Goal: Information Seeking & Learning: Learn about a topic

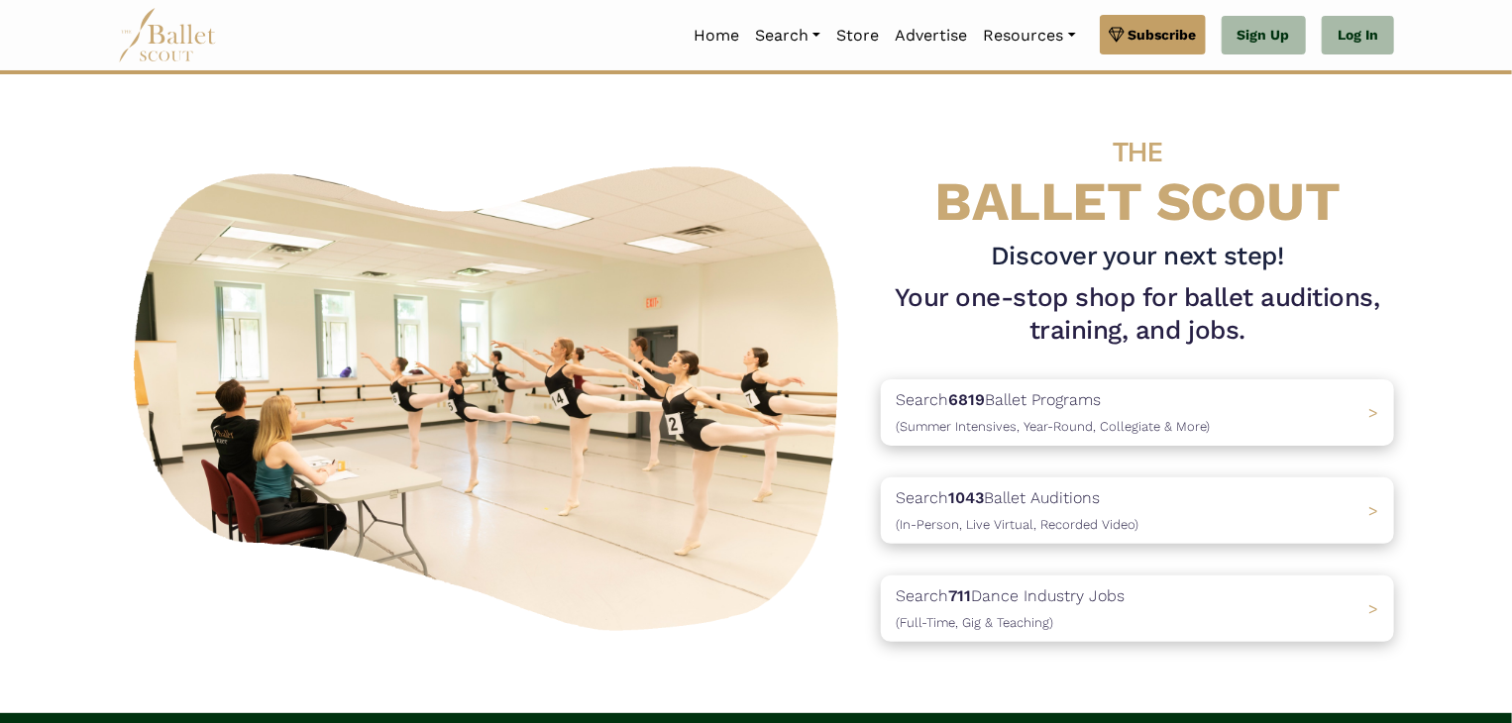
click at [973, 511] on p "Search 1043 Ballet Auditions (In-Person, Live Virtual, Recorded Video)" at bounding box center [1017, 511] width 243 height 51
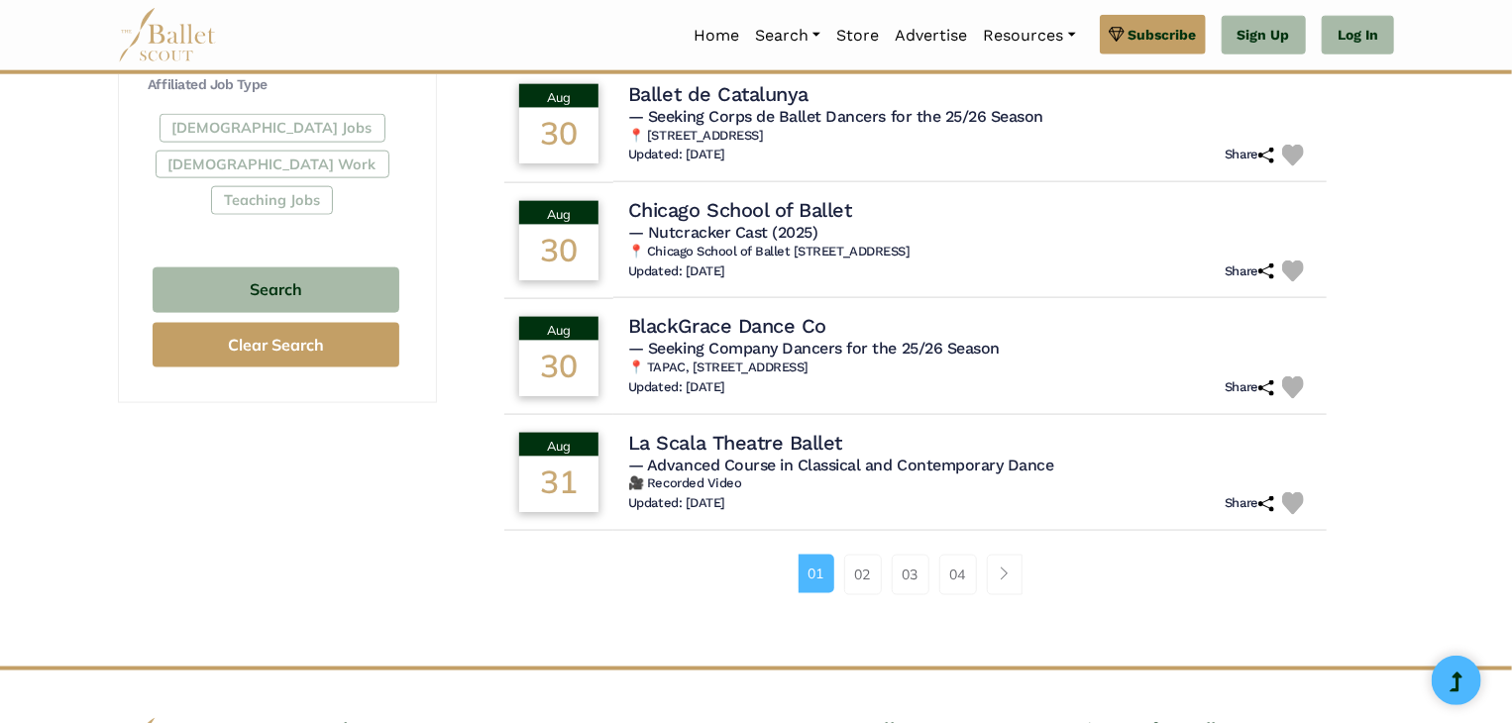
scroll to position [1226, 0]
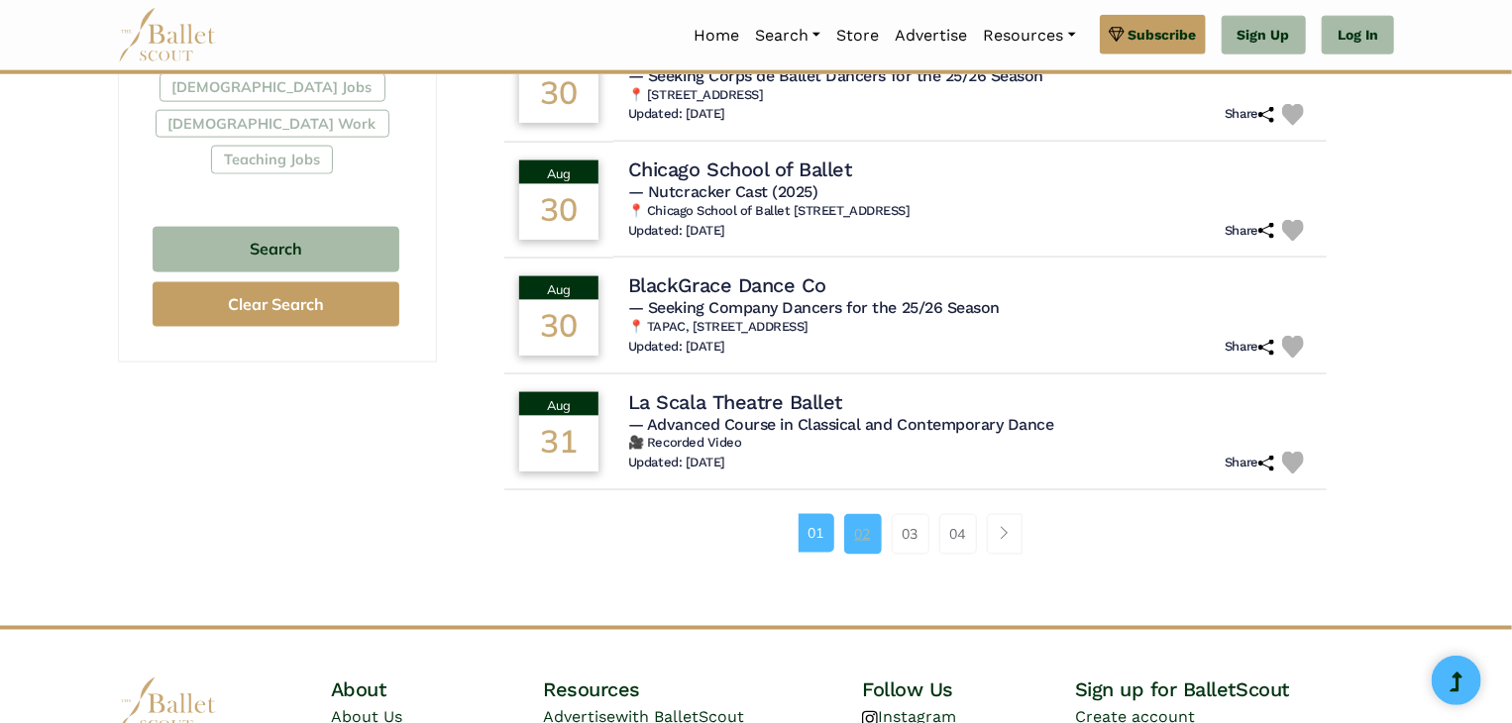
click at [854, 539] on link "02" at bounding box center [863, 534] width 38 height 40
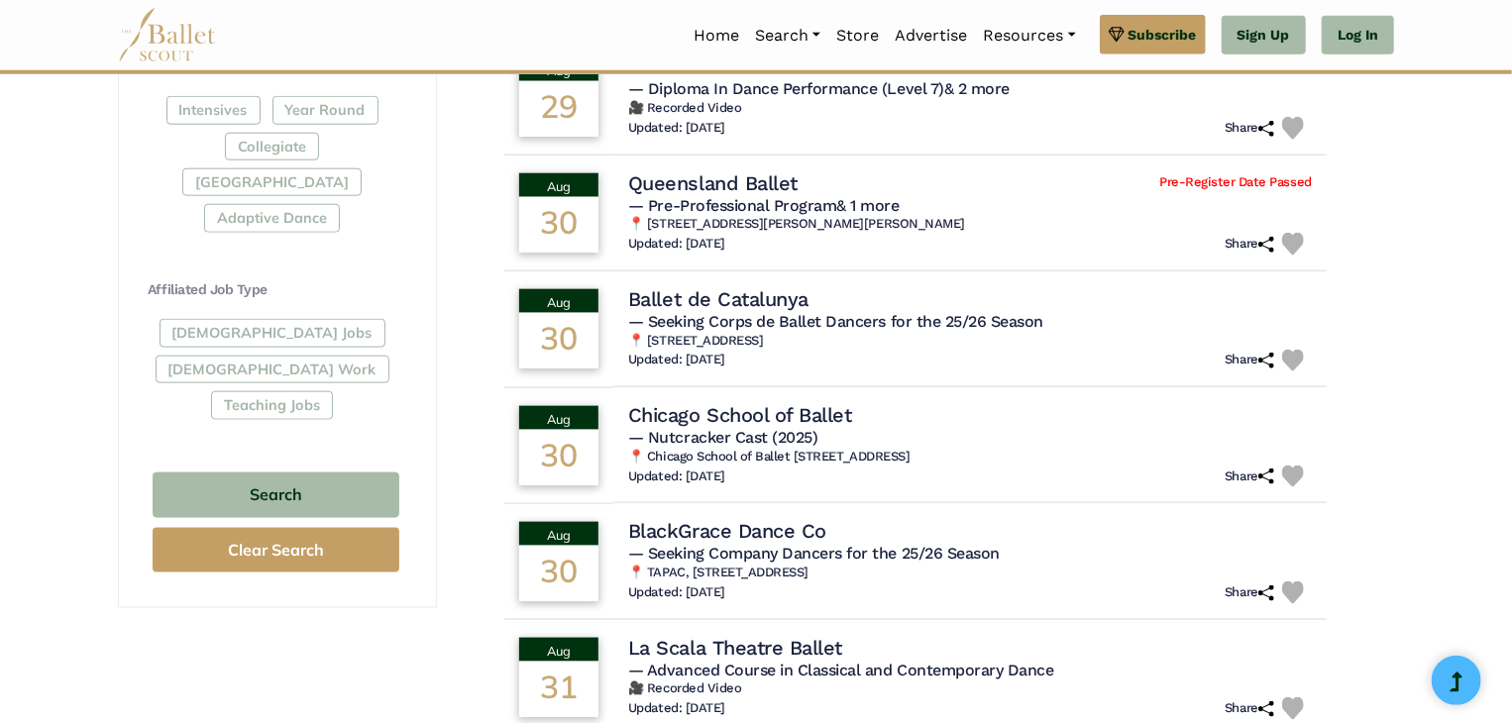
scroll to position [806, 0]
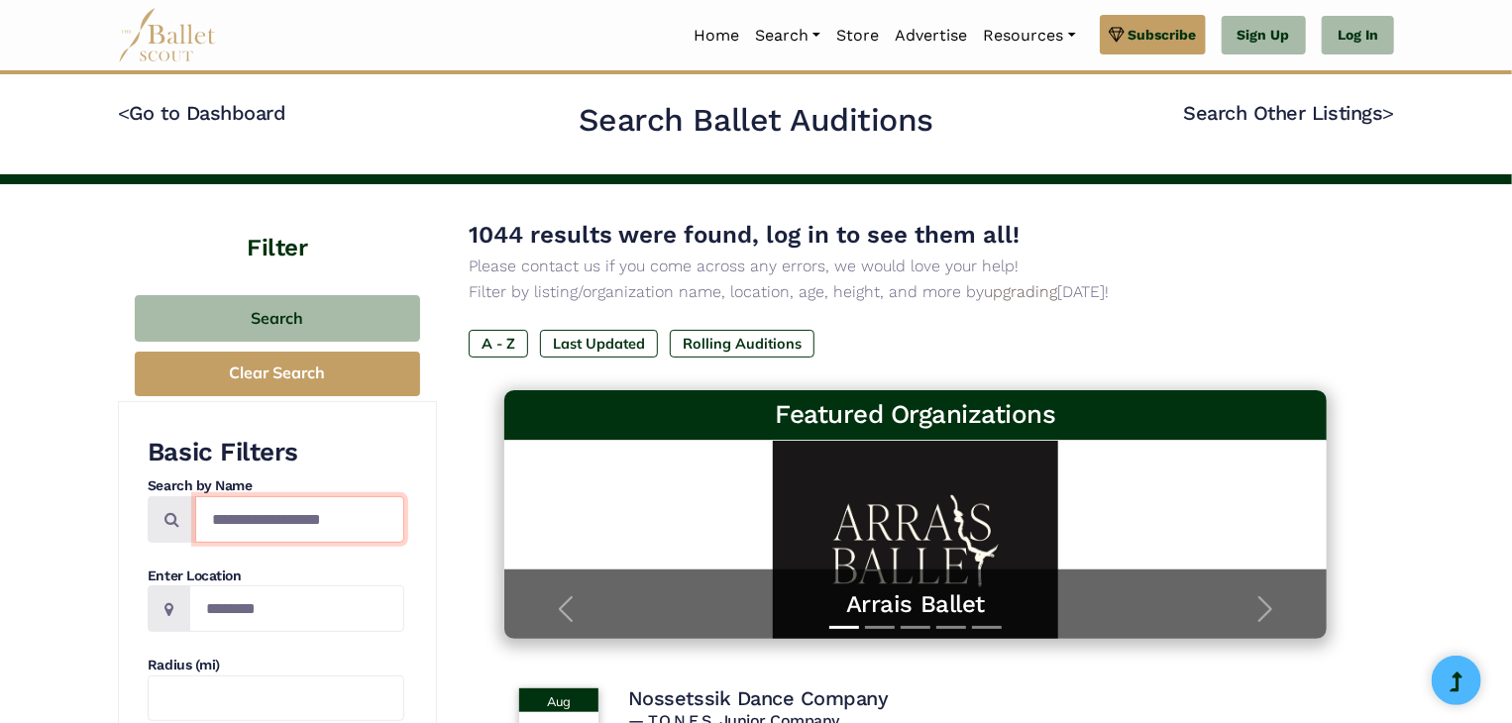
click at [313, 519] on input "Search by names..." at bounding box center [299, 519] width 209 height 47
type input "*********"
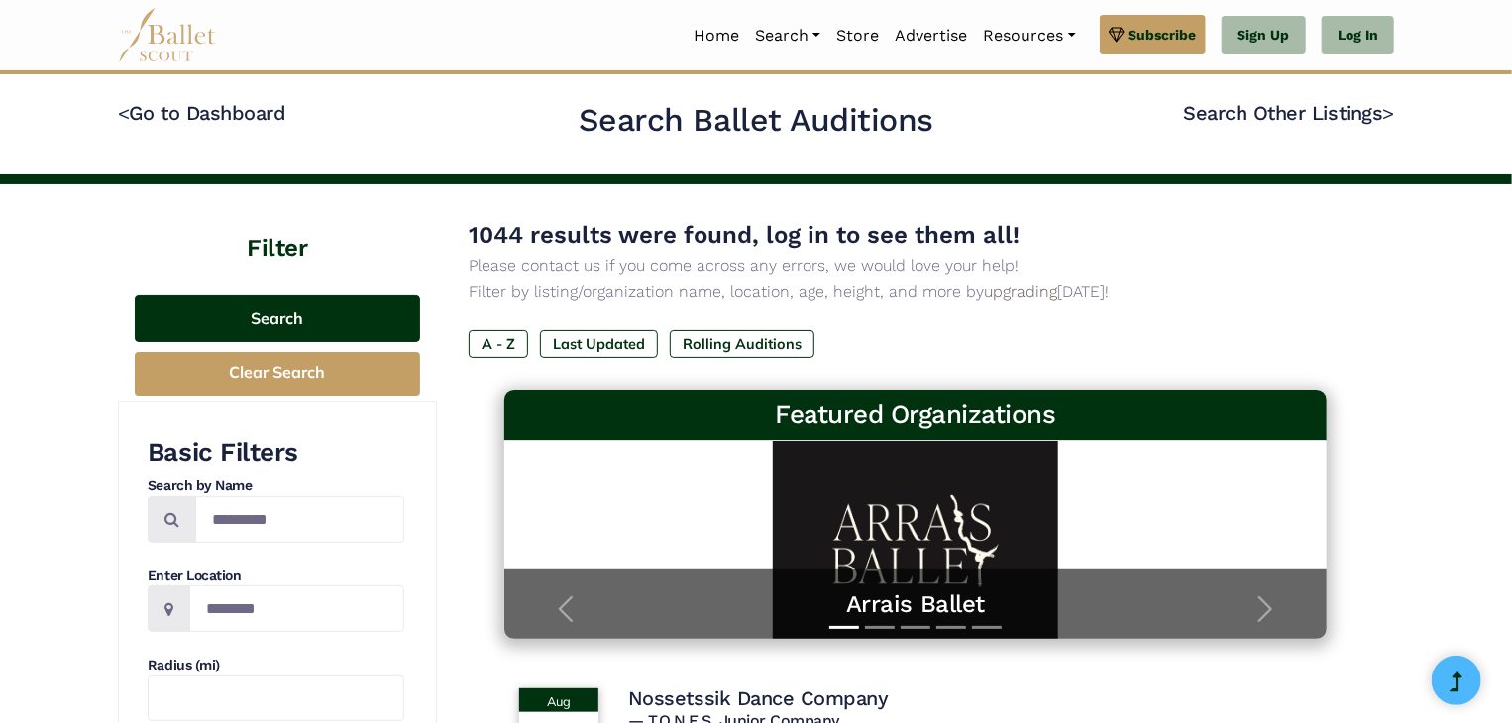
click at [341, 324] on button "Search" at bounding box center [277, 318] width 285 height 47
click at [297, 317] on button "Search" at bounding box center [277, 318] width 285 height 47
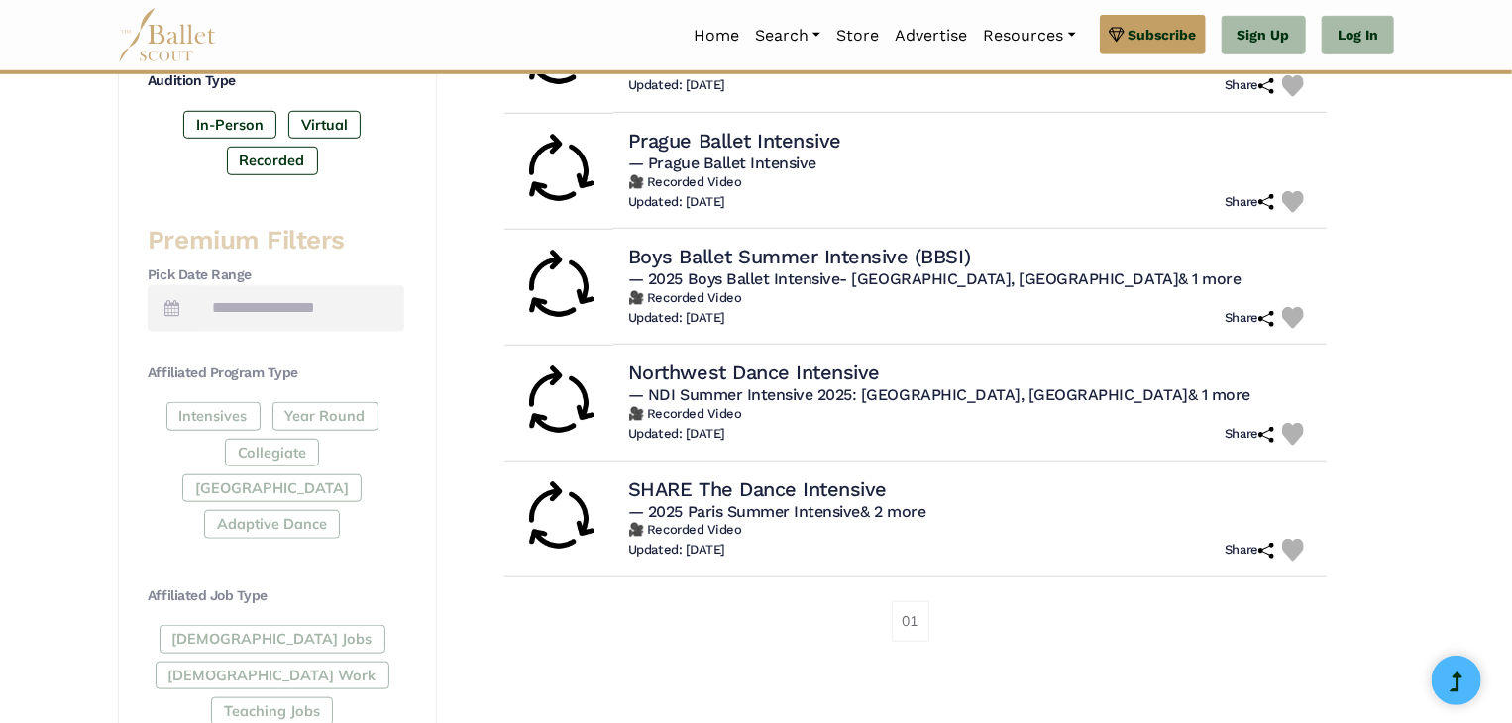
scroll to position [654, 0]
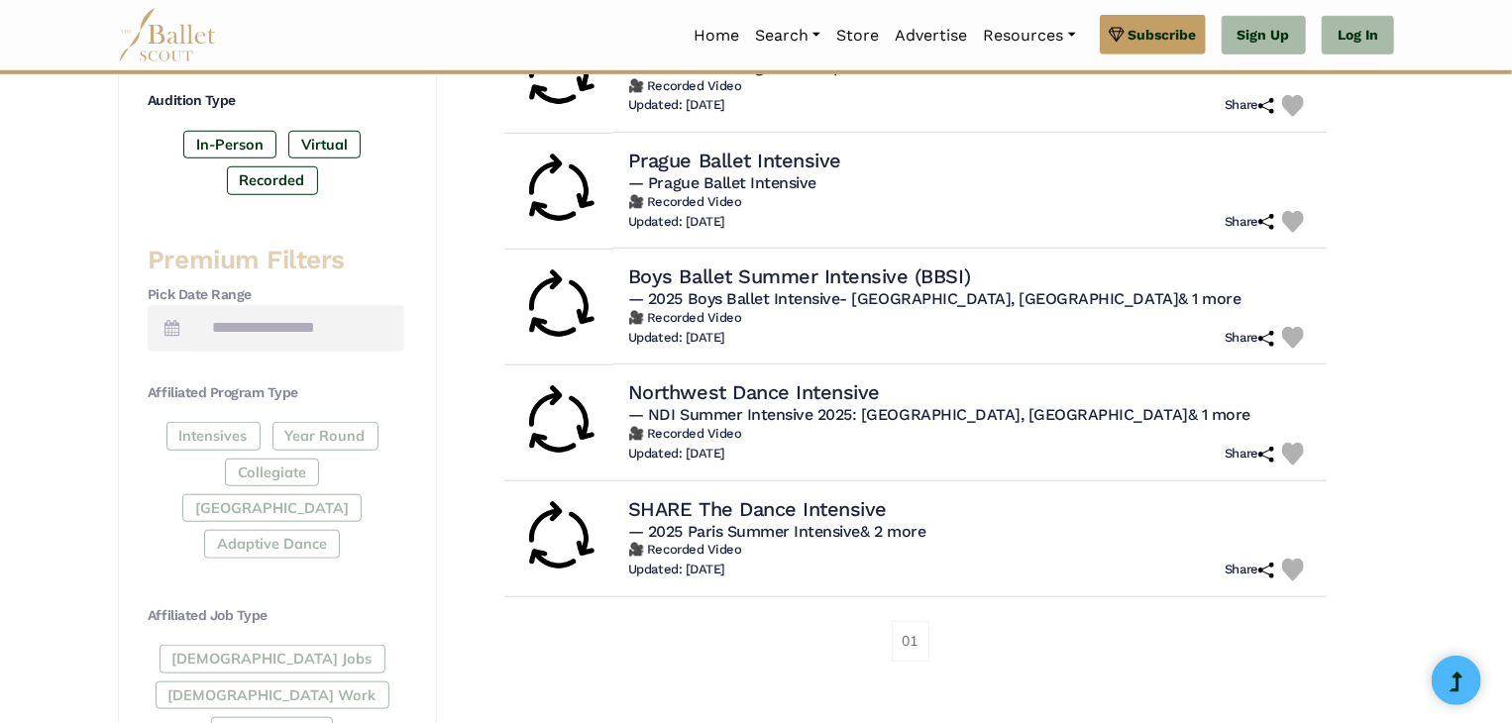
click at [206, 434] on div "Intensives Year Round Collegiate Post High School Adaptive Dance" at bounding box center [276, 494] width 257 height 145
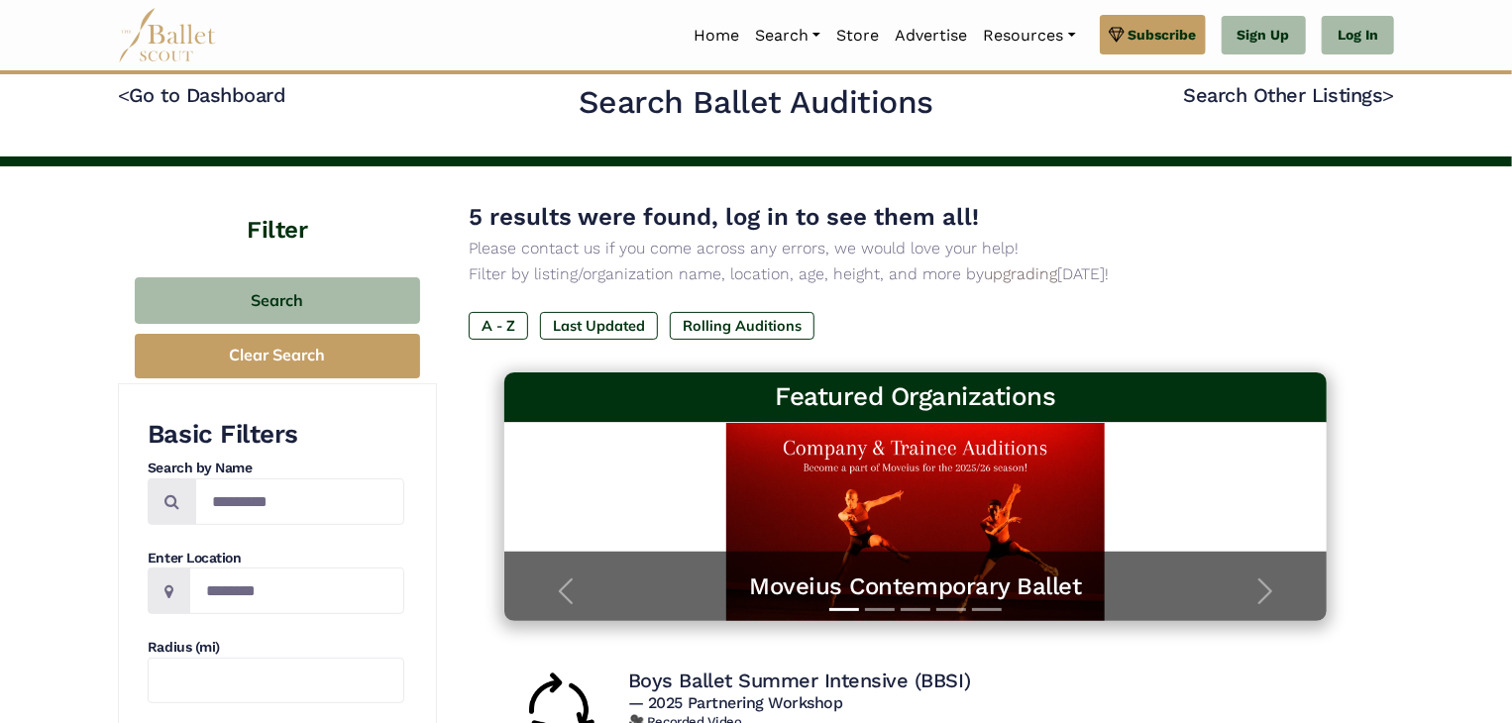
scroll to position [0, 0]
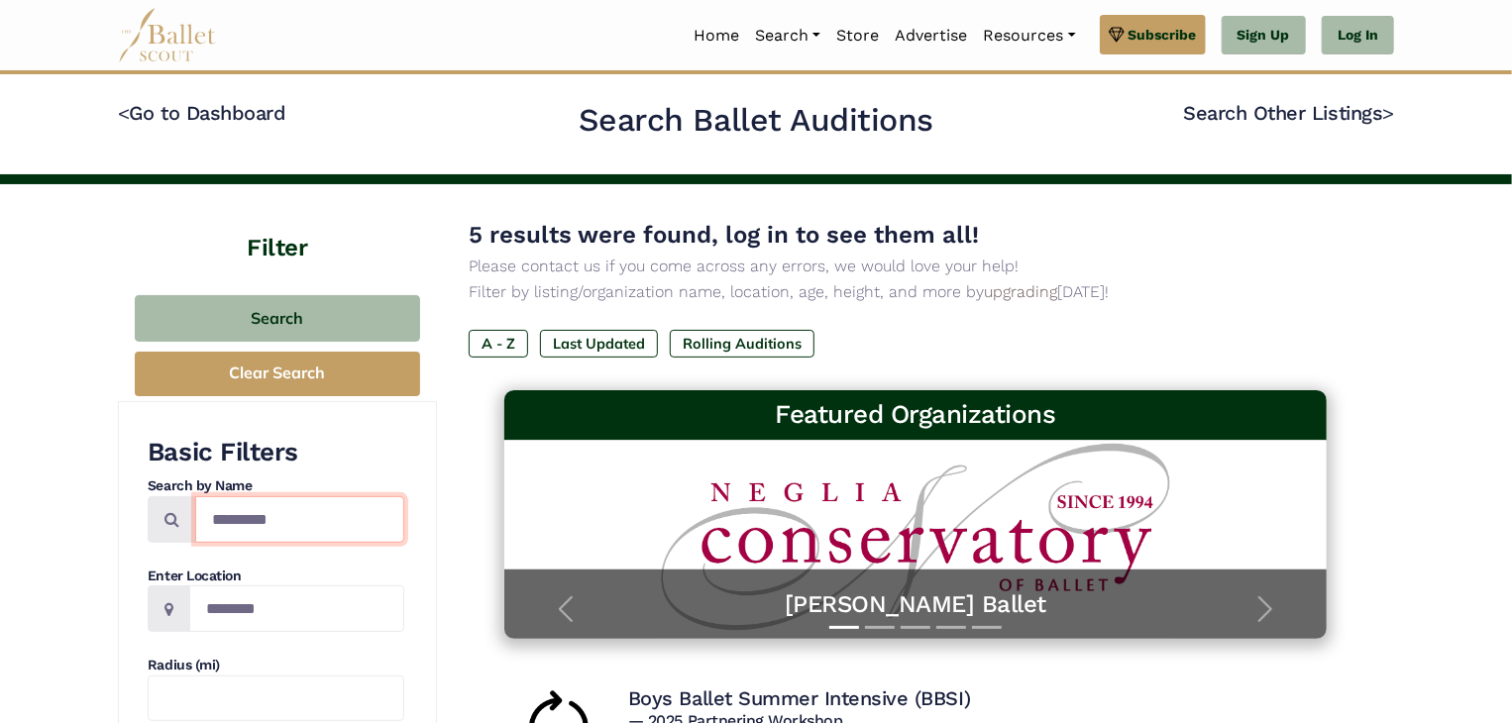
click at [308, 525] on input "*********" at bounding box center [299, 519] width 209 height 47
type input "*"
click at [305, 512] on input "Search by names..." at bounding box center [299, 519] width 209 height 47
type input "**********"
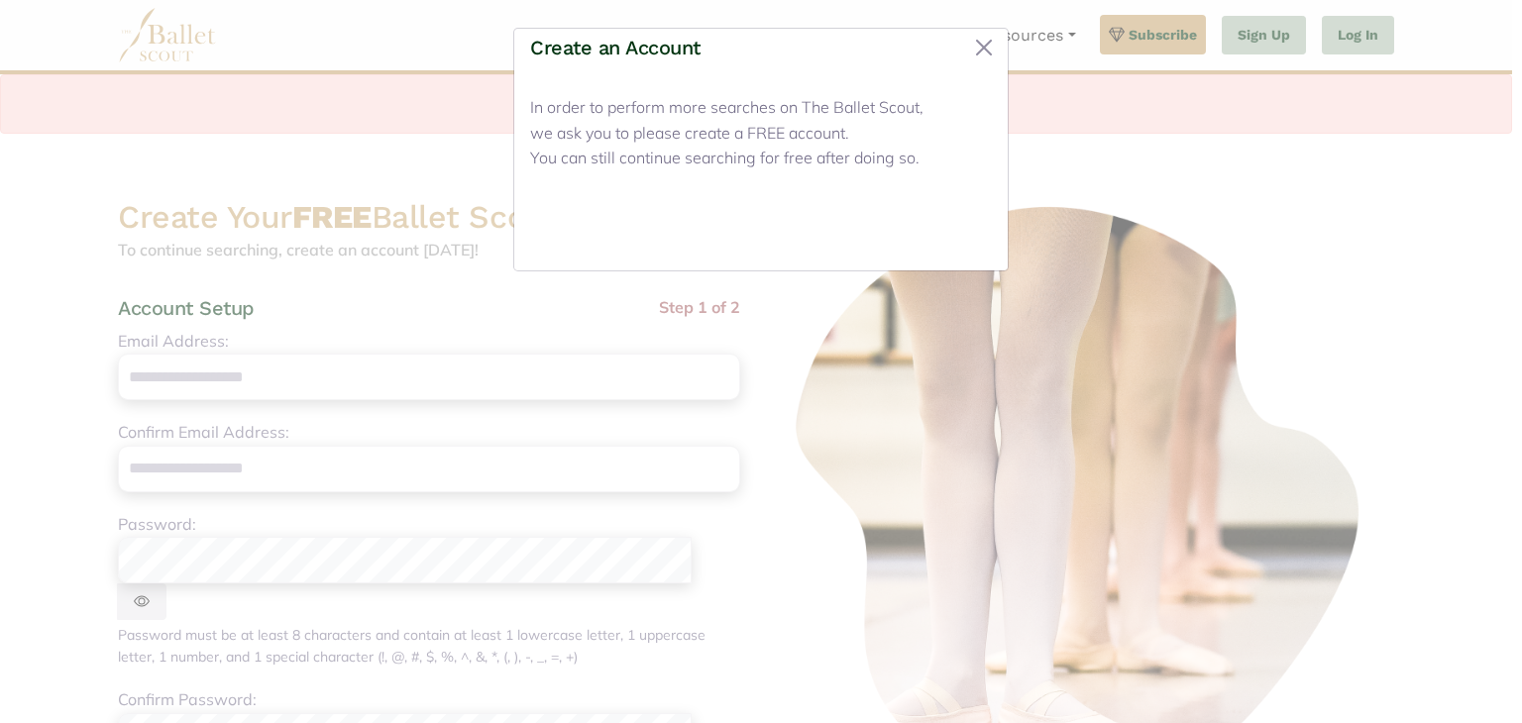
click at [962, 220] on button "Close" at bounding box center [955, 231] width 74 height 47
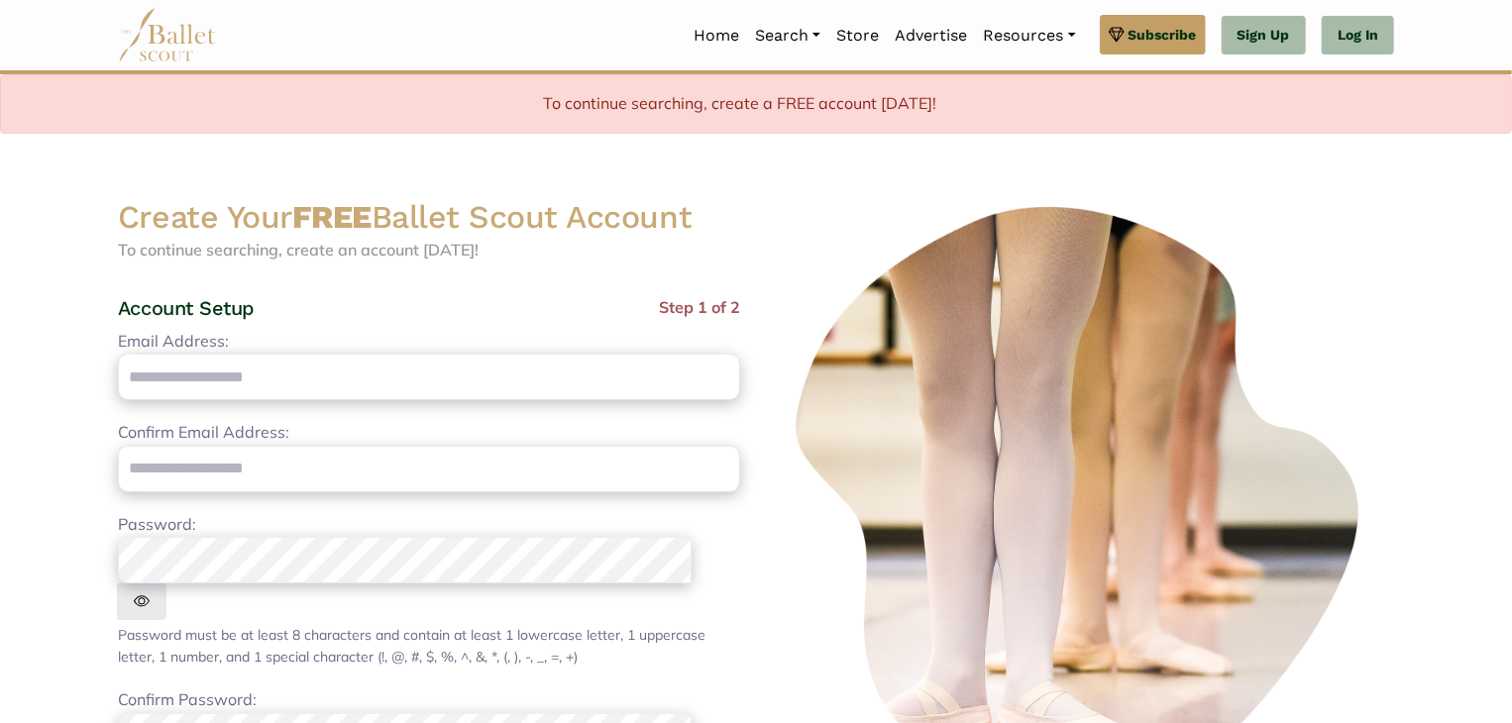
click at [1361, 41] on link "Log In" at bounding box center [1358, 36] width 72 height 40
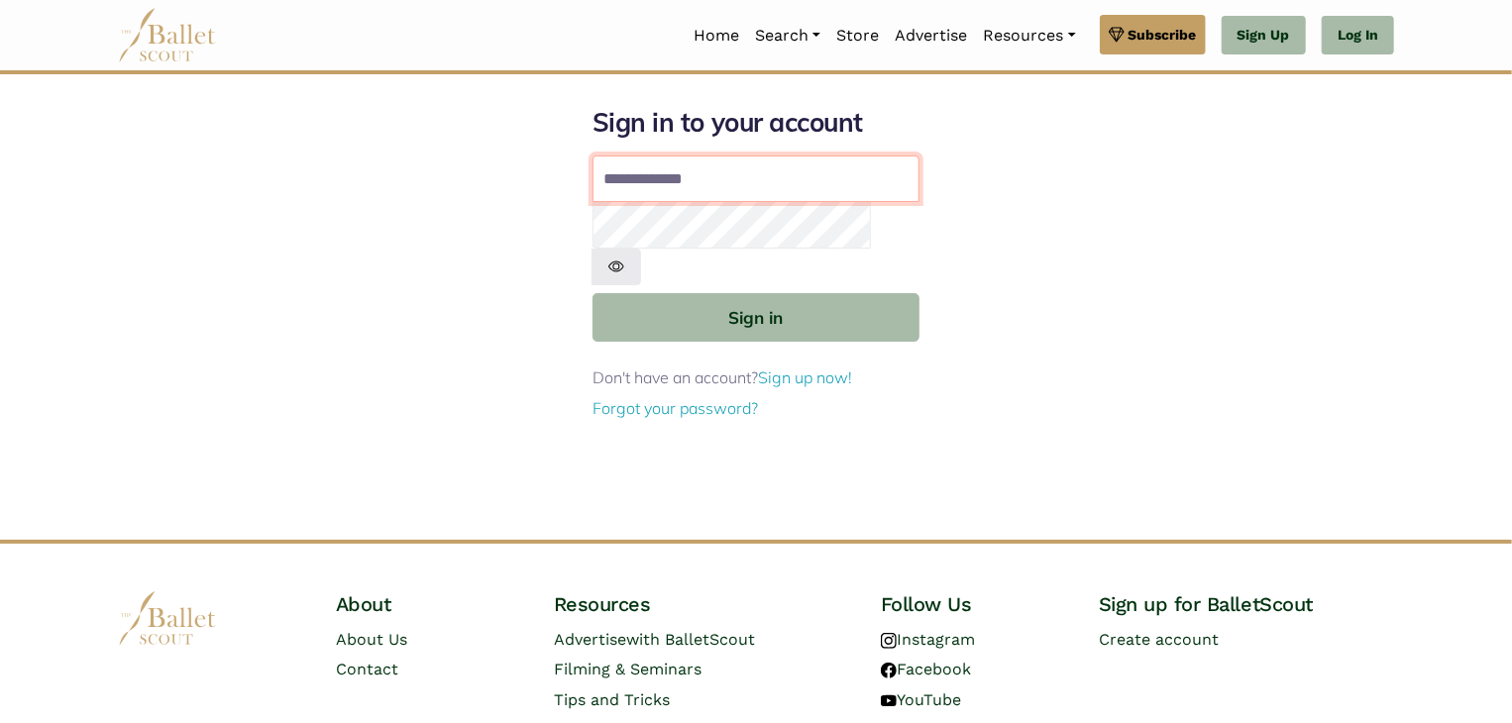
type input "**********"
click at [641, 249] on img at bounding box center [617, 267] width 50 height 37
click at [781, 293] on button "Sign in" at bounding box center [756, 317] width 327 height 49
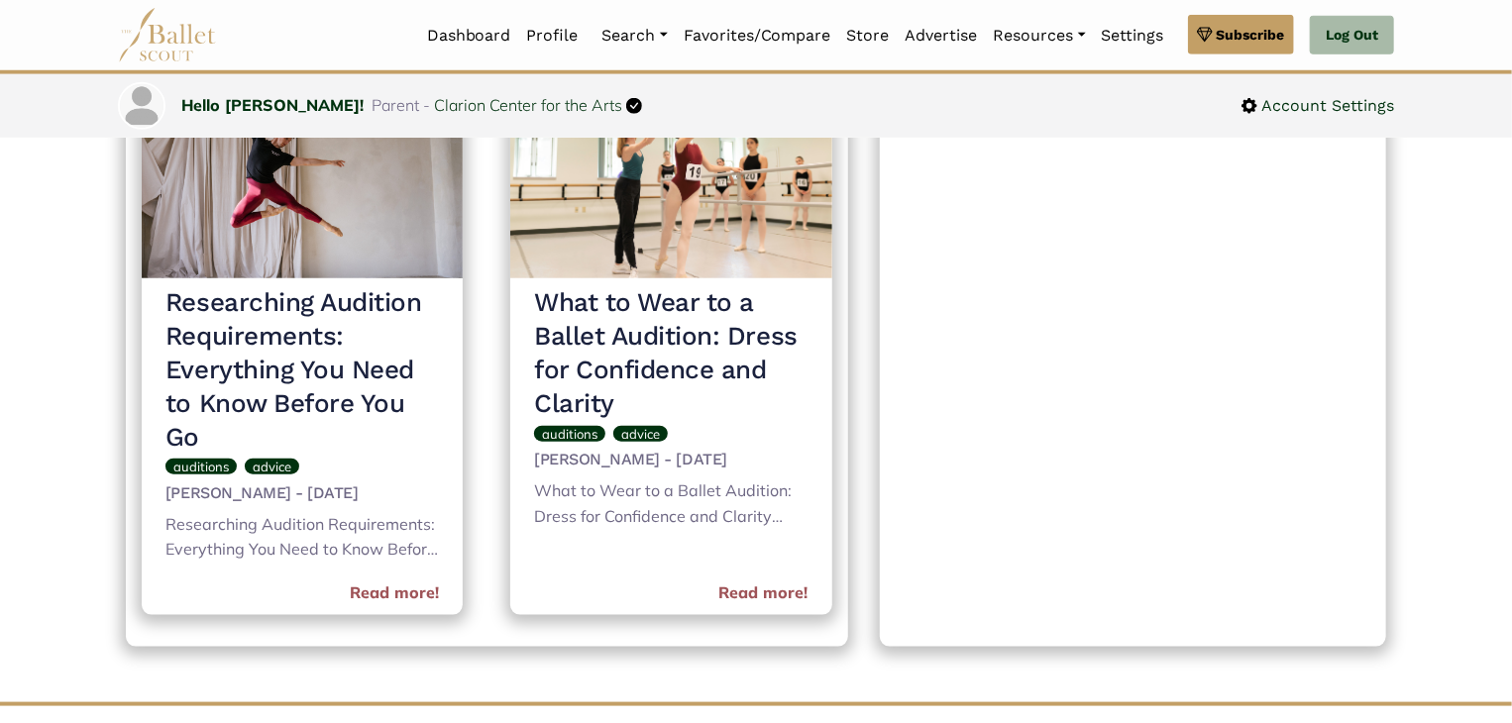
scroll to position [831, 0]
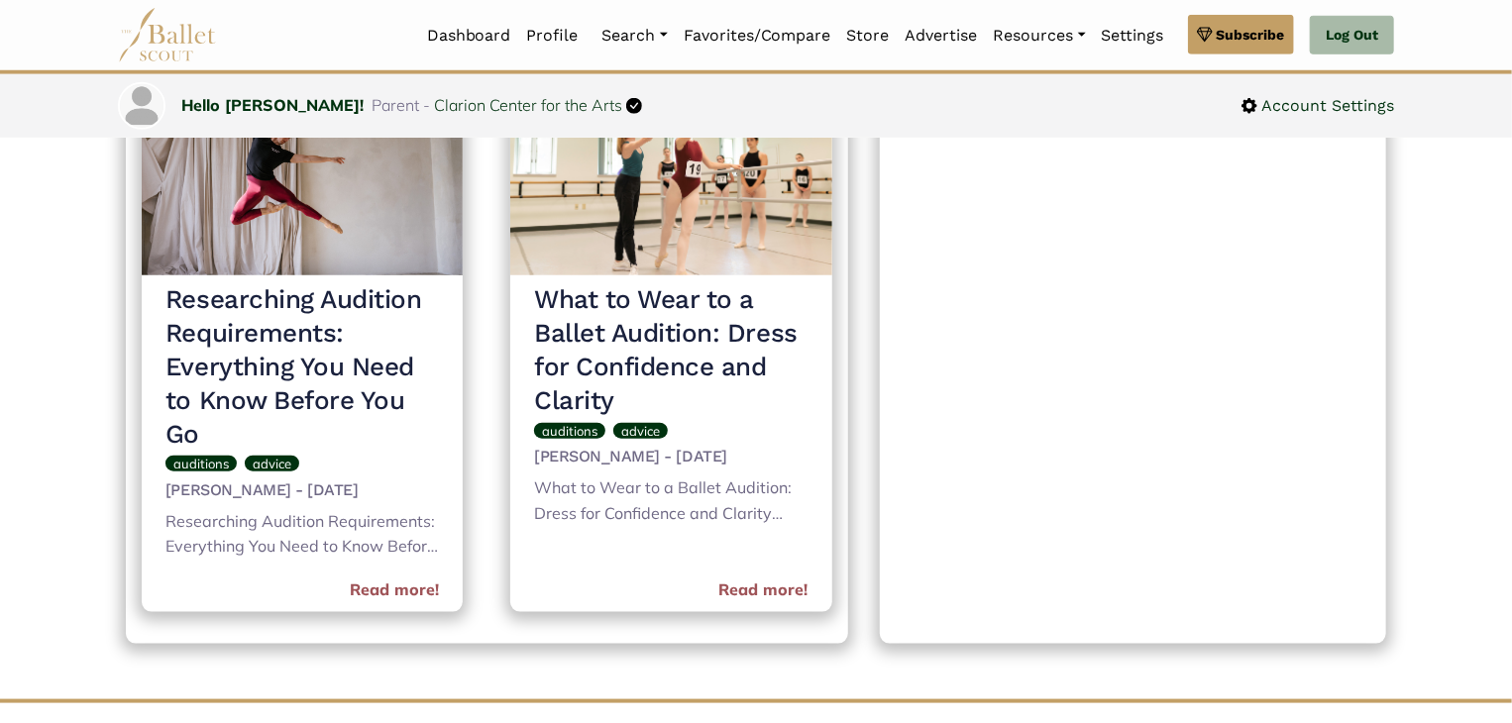
click at [754, 595] on link "Read more!" at bounding box center [763, 591] width 89 height 26
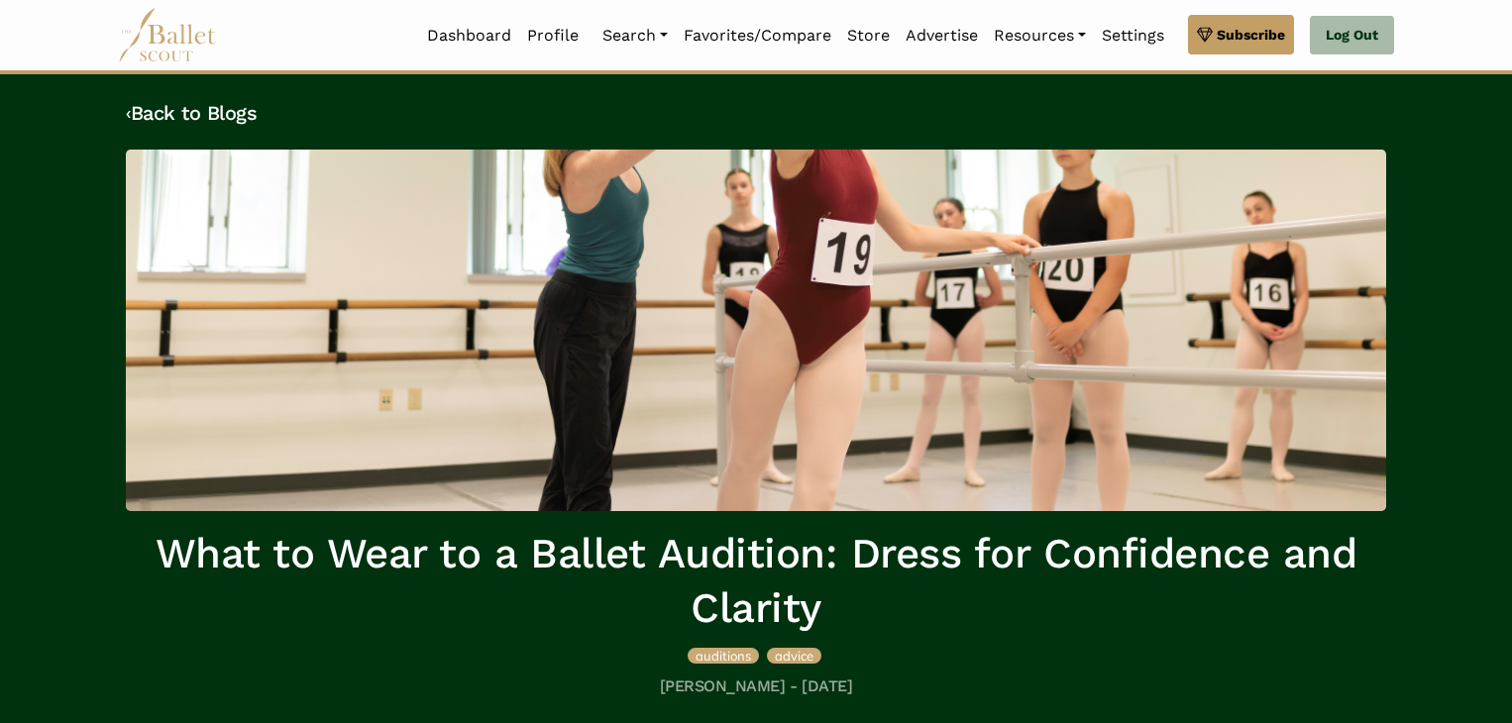
click at [754, 595] on h1 "What to Wear to a Ballet Audition: Dress for Confidence and Clarity" at bounding box center [756, 581] width 1260 height 108
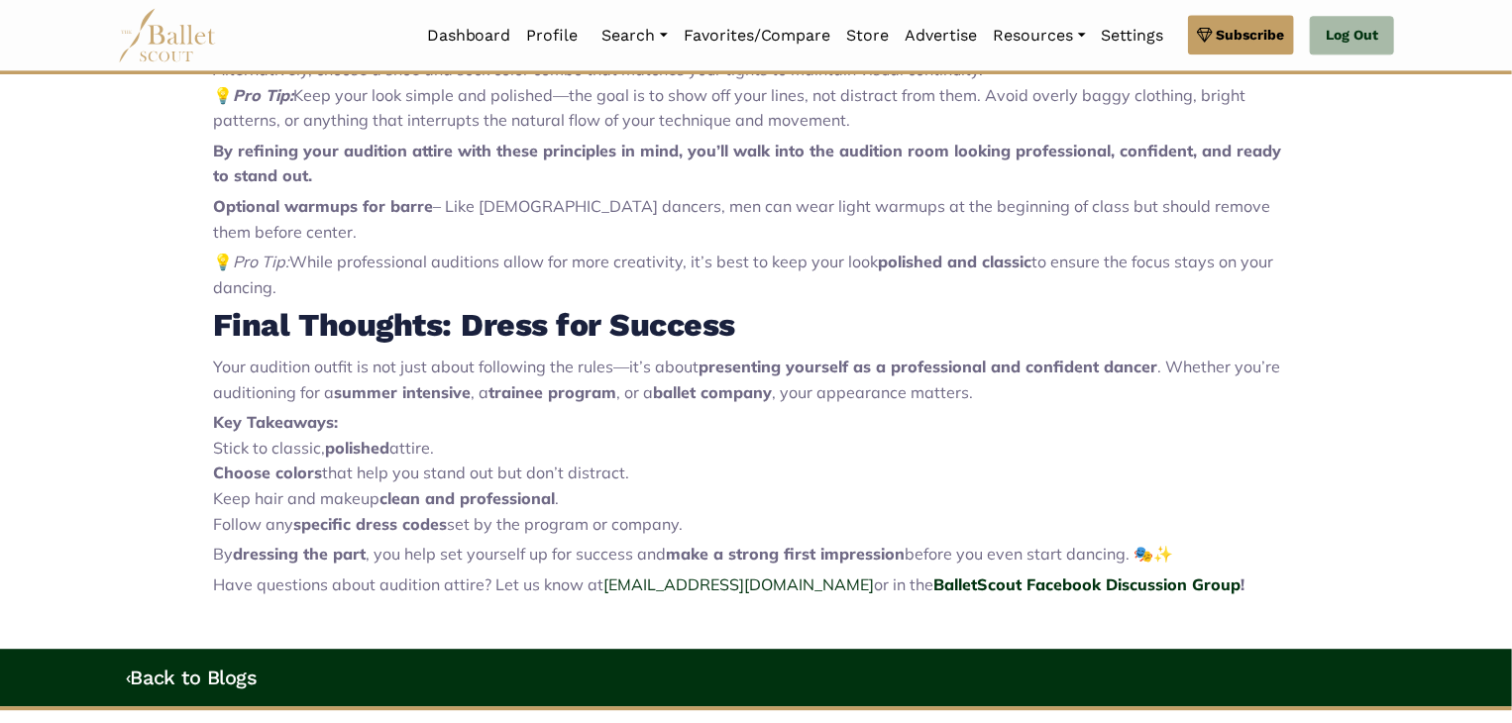
scroll to position [2408, 0]
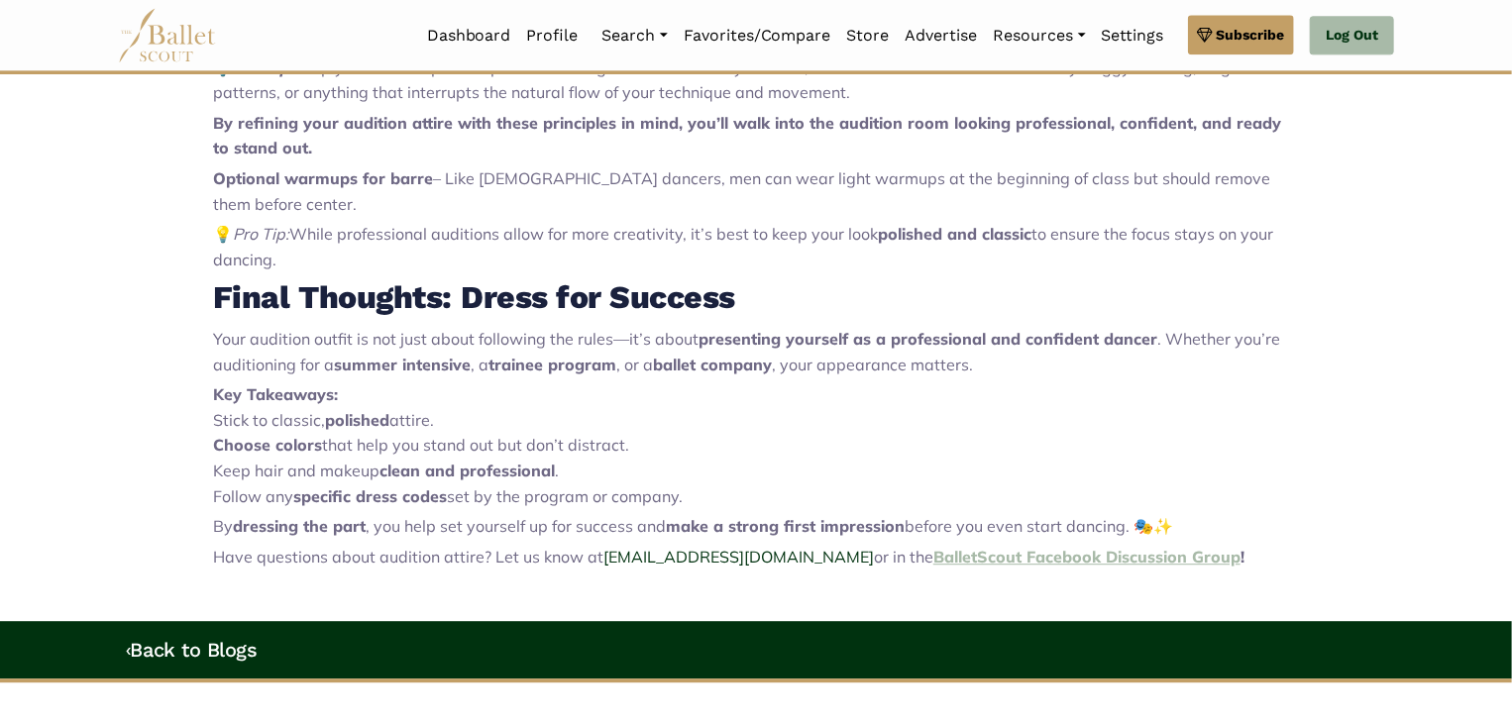
click at [973, 547] on strong "BalletScout Facebook Discussion Group" at bounding box center [1086, 557] width 307 height 20
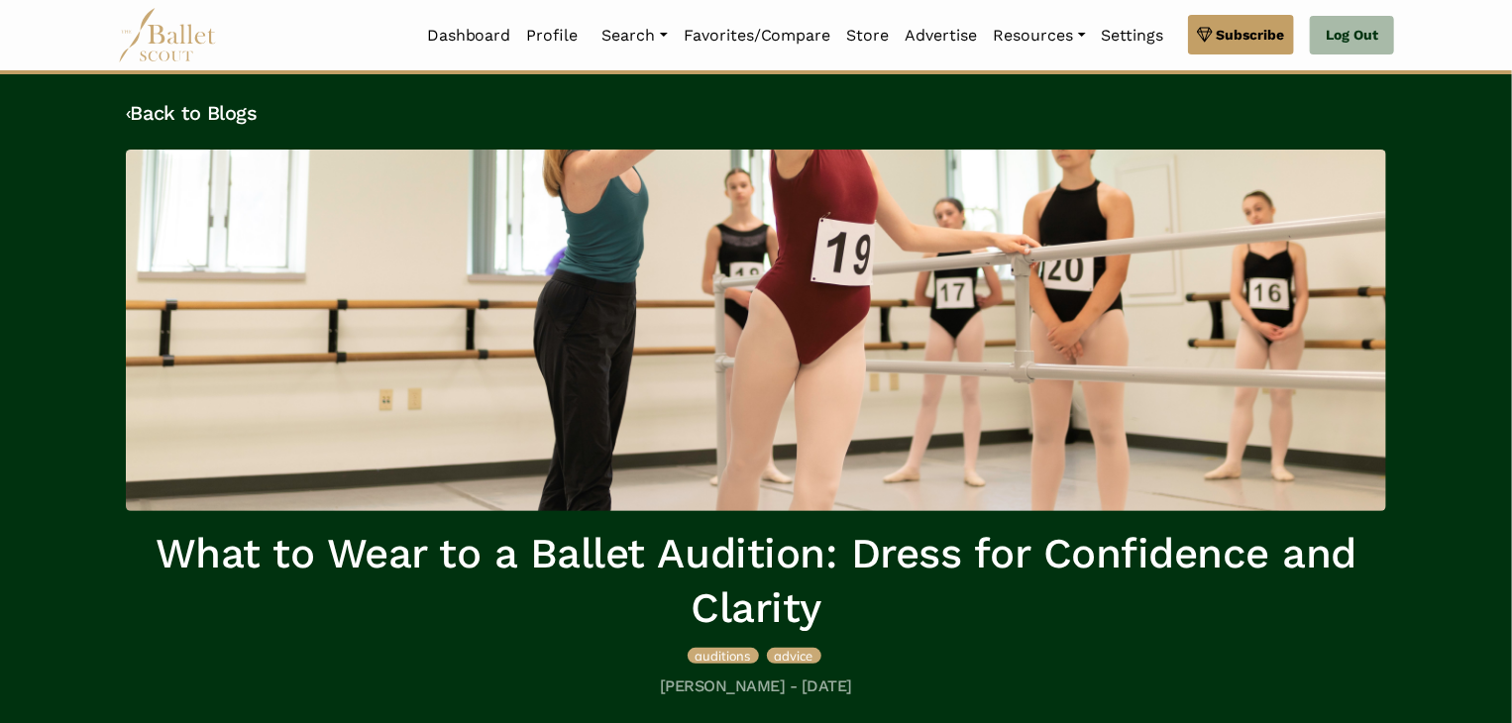
click at [460, 39] on link "Dashboard" at bounding box center [469, 36] width 100 height 42
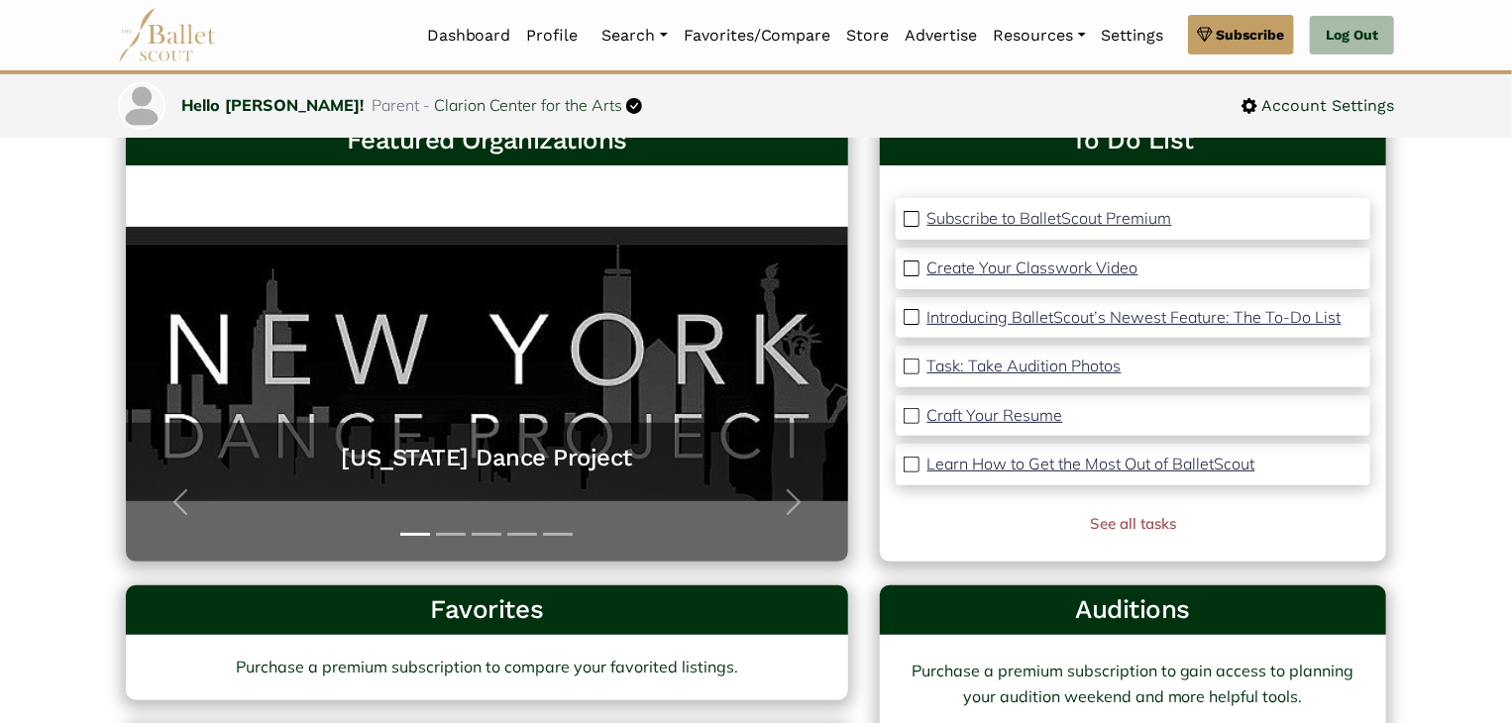
scroll to position [143, 0]
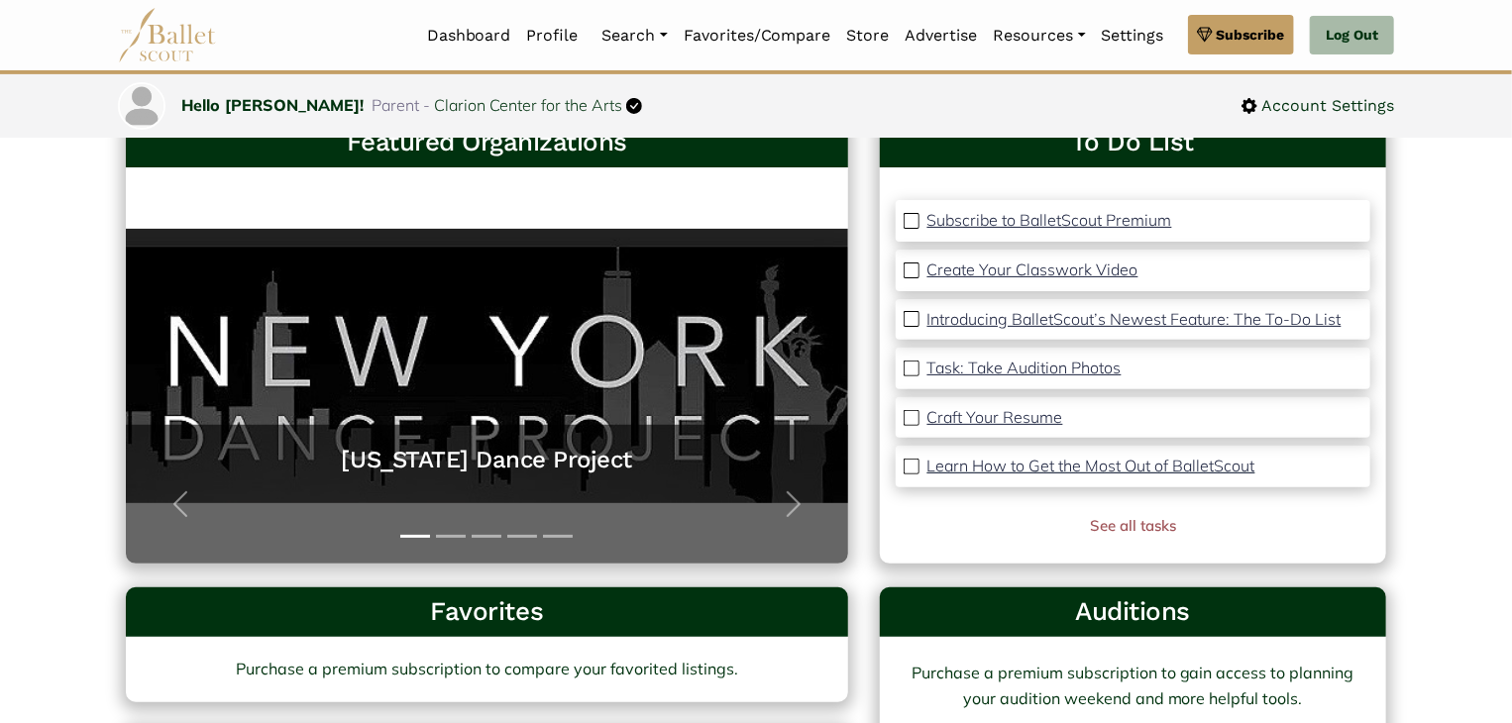
click at [978, 470] on p "Learn How to Get the Most Out of BalletScout" at bounding box center [1091, 466] width 328 height 20
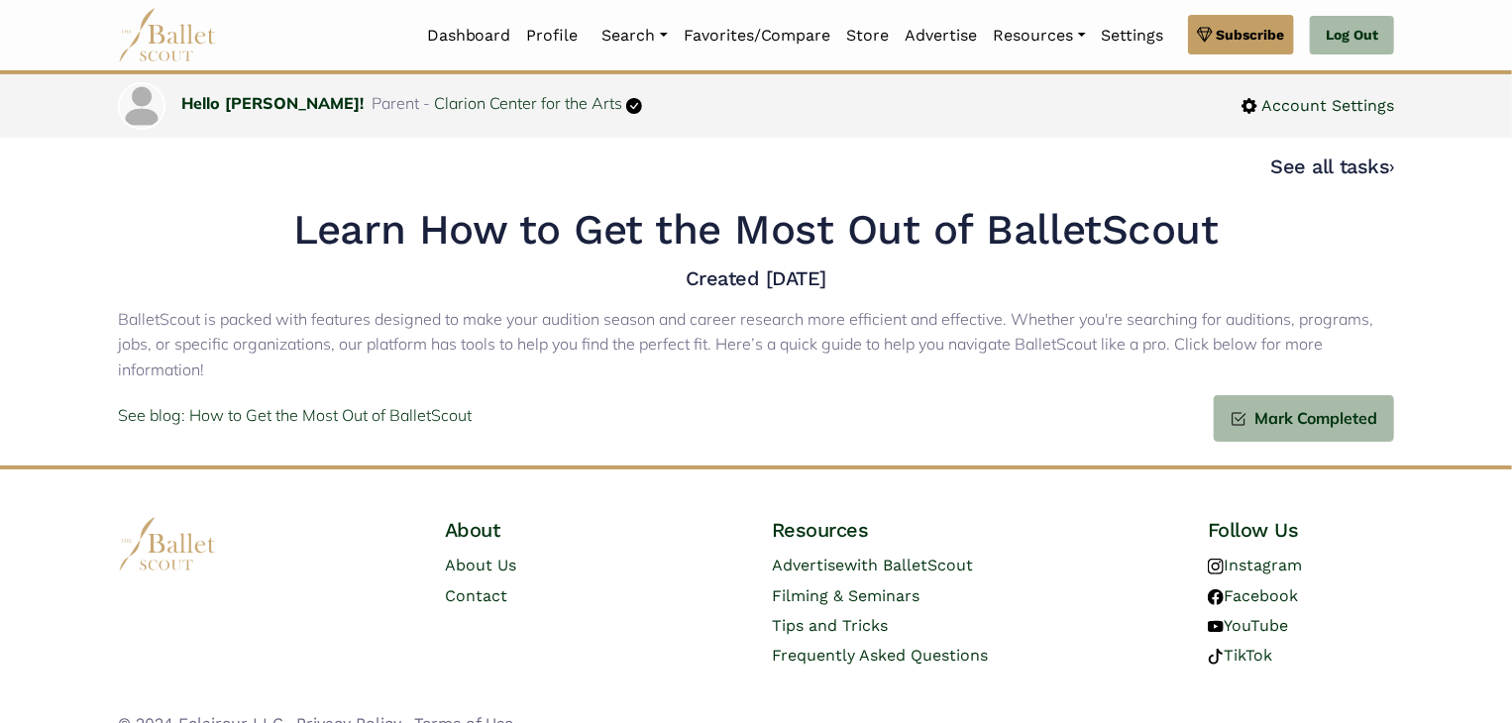
scroll to position [30, 0]
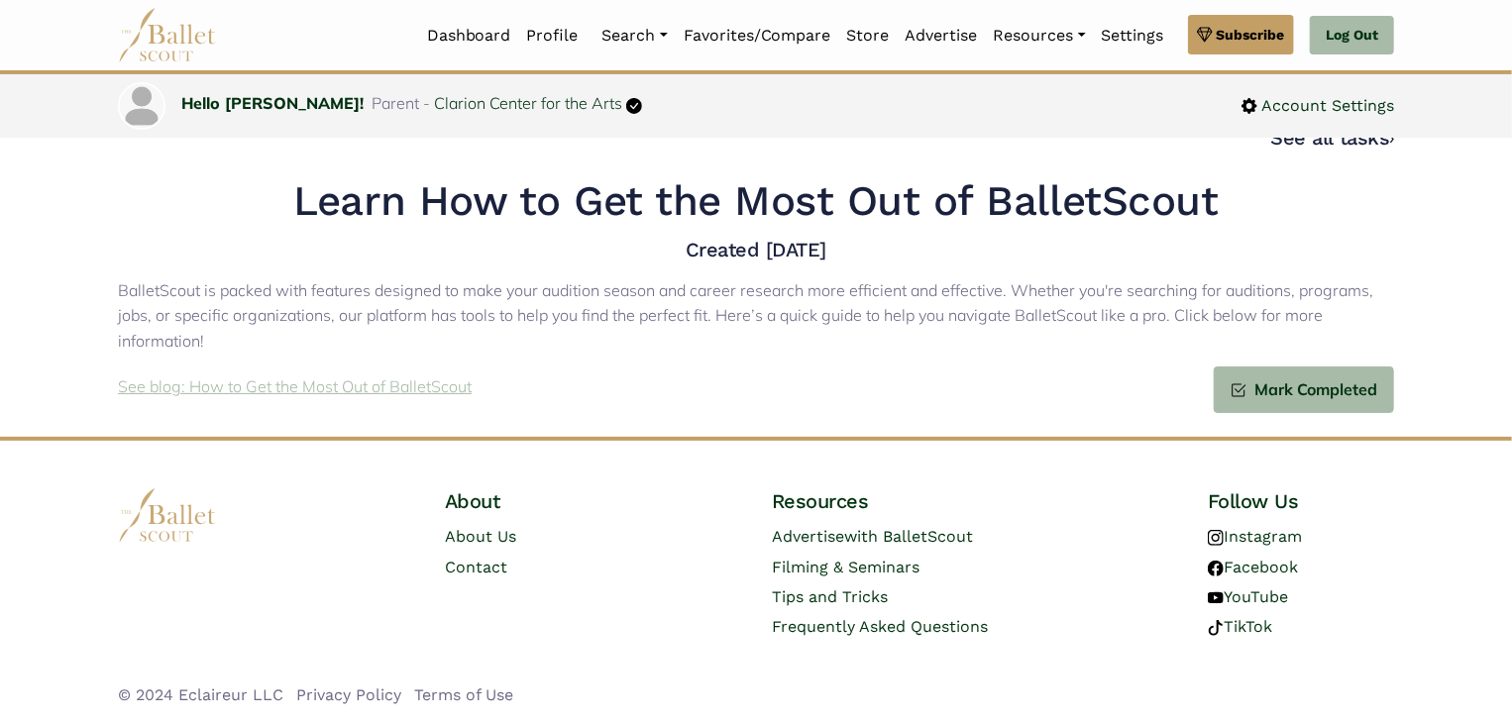
click at [415, 393] on p "See blog: How to Get the Most Out of BalletScout" at bounding box center [295, 388] width 354 height 26
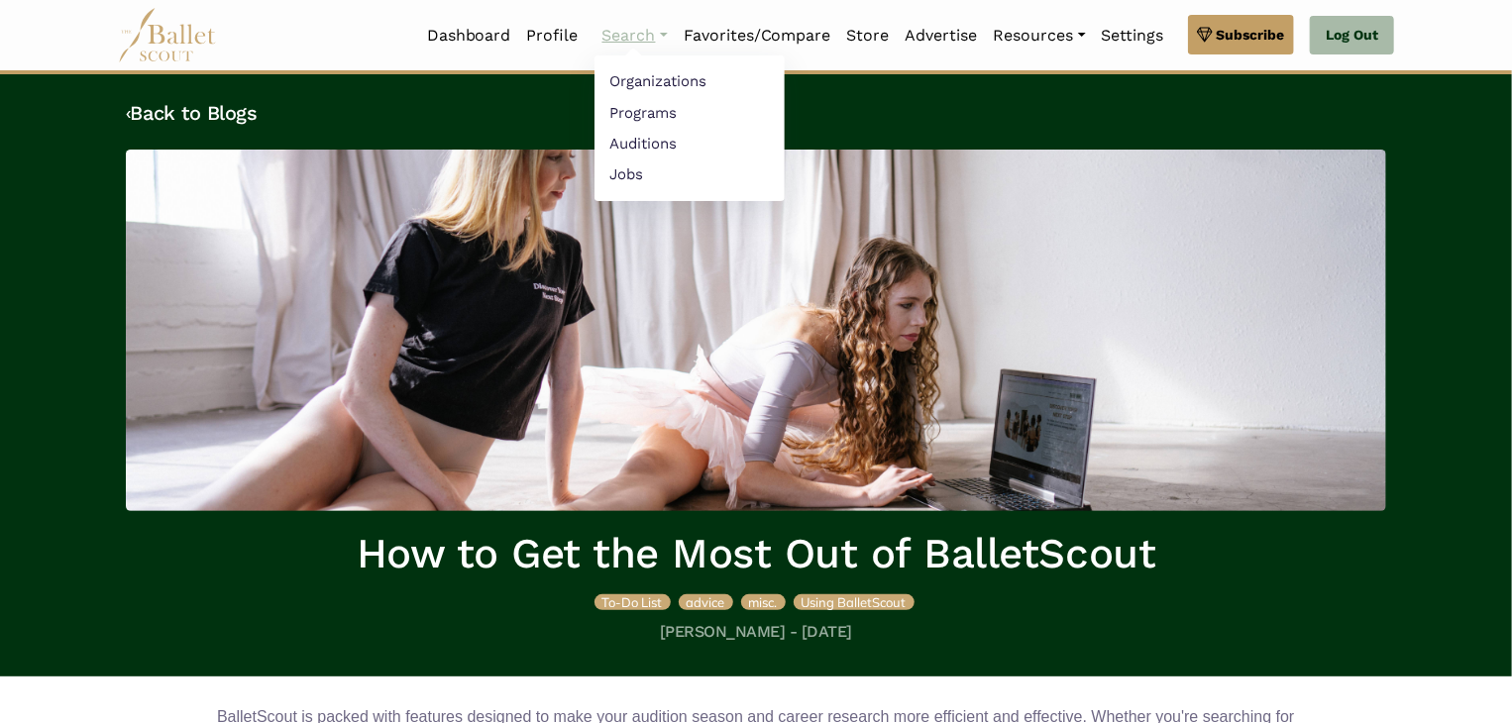
click at [654, 39] on link "Search" at bounding box center [635, 36] width 81 height 42
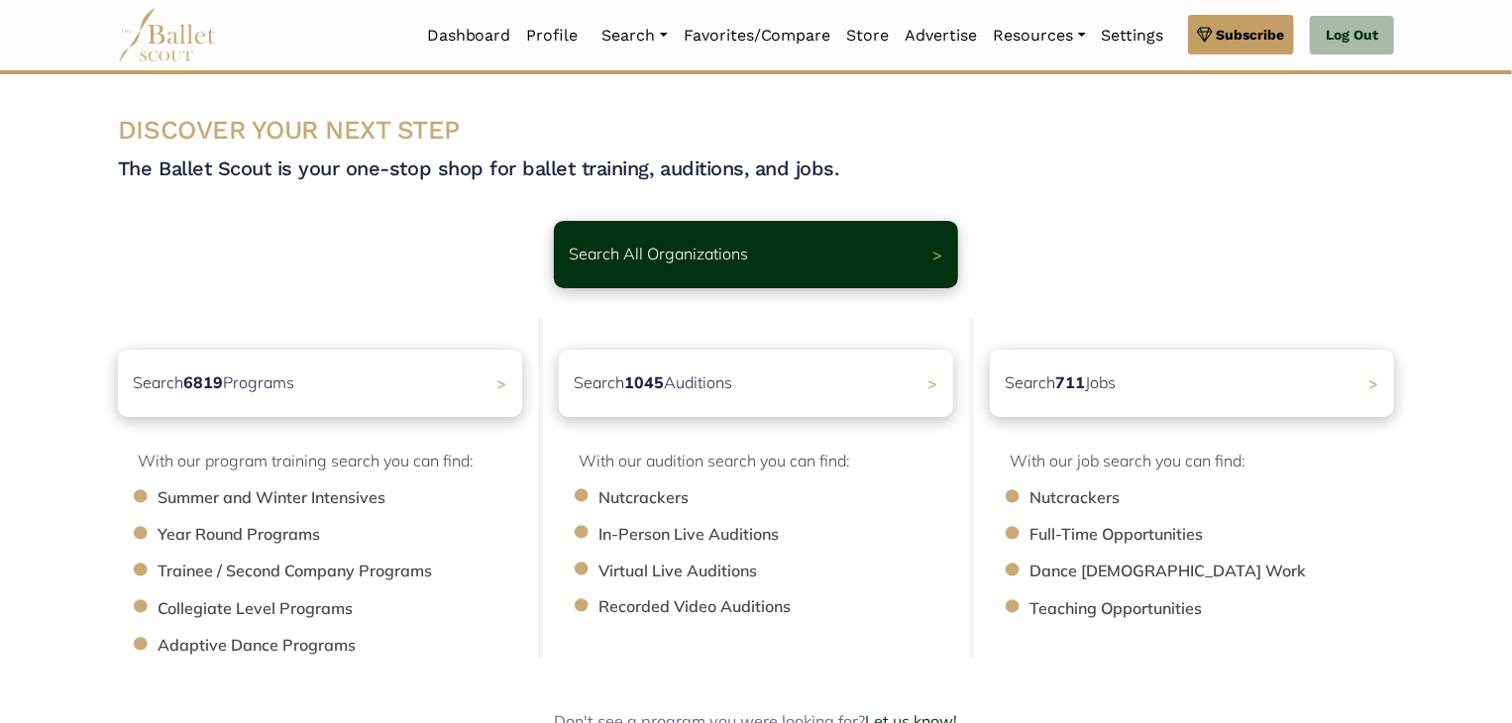
click at [773, 255] on div "Search All Organizations >" at bounding box center [756, 254] width 404 height 67
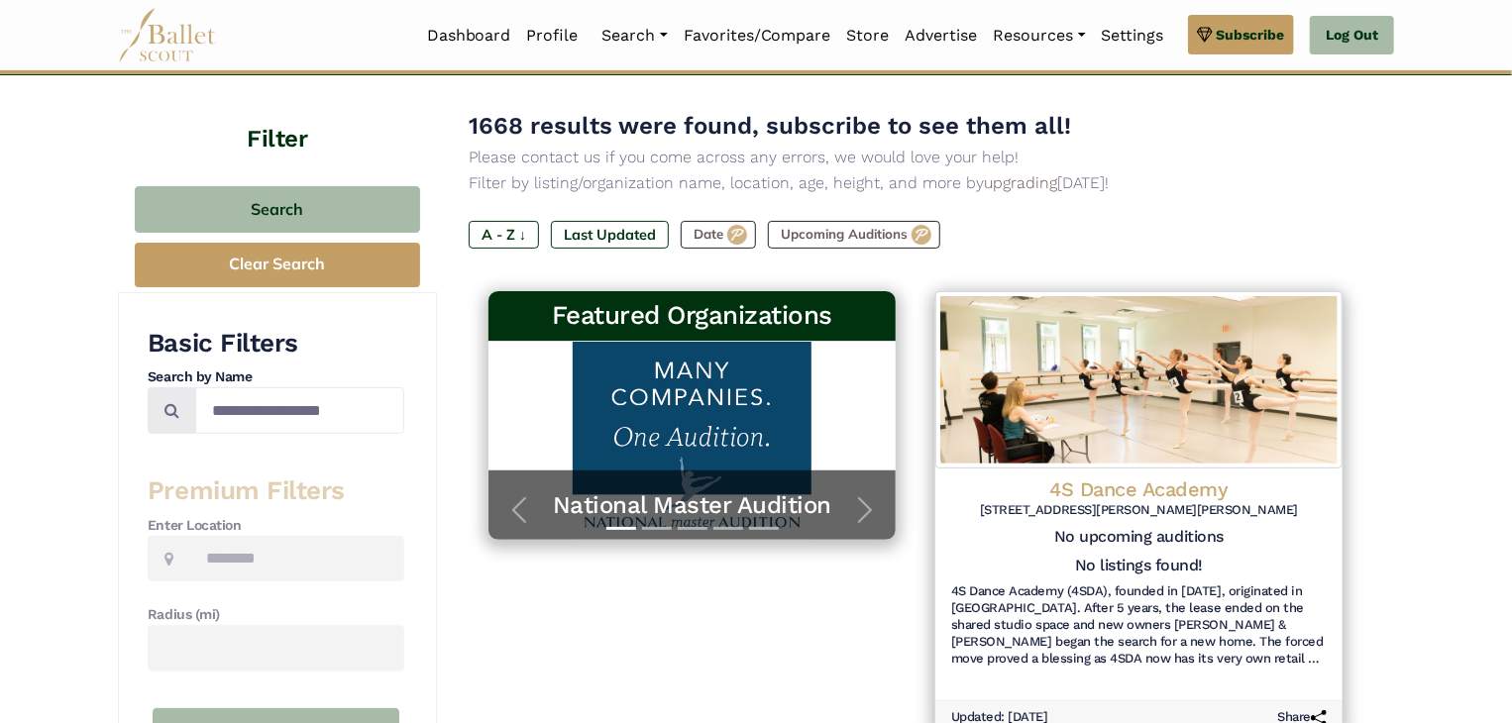
scroll to position [106, 0]
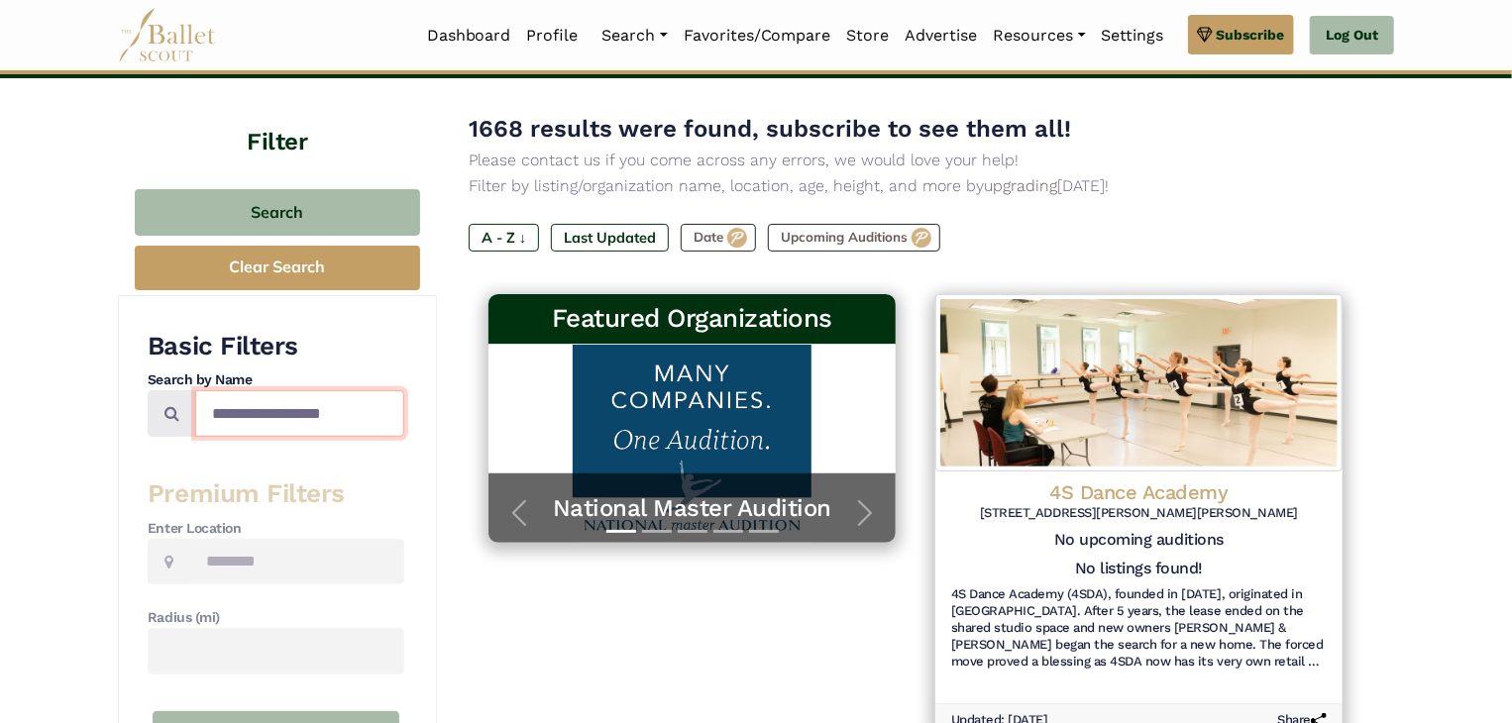
click at [262, 405] on input "Search by names..." at bounding box center [299, 413] width 209 height 47
type input "**********"
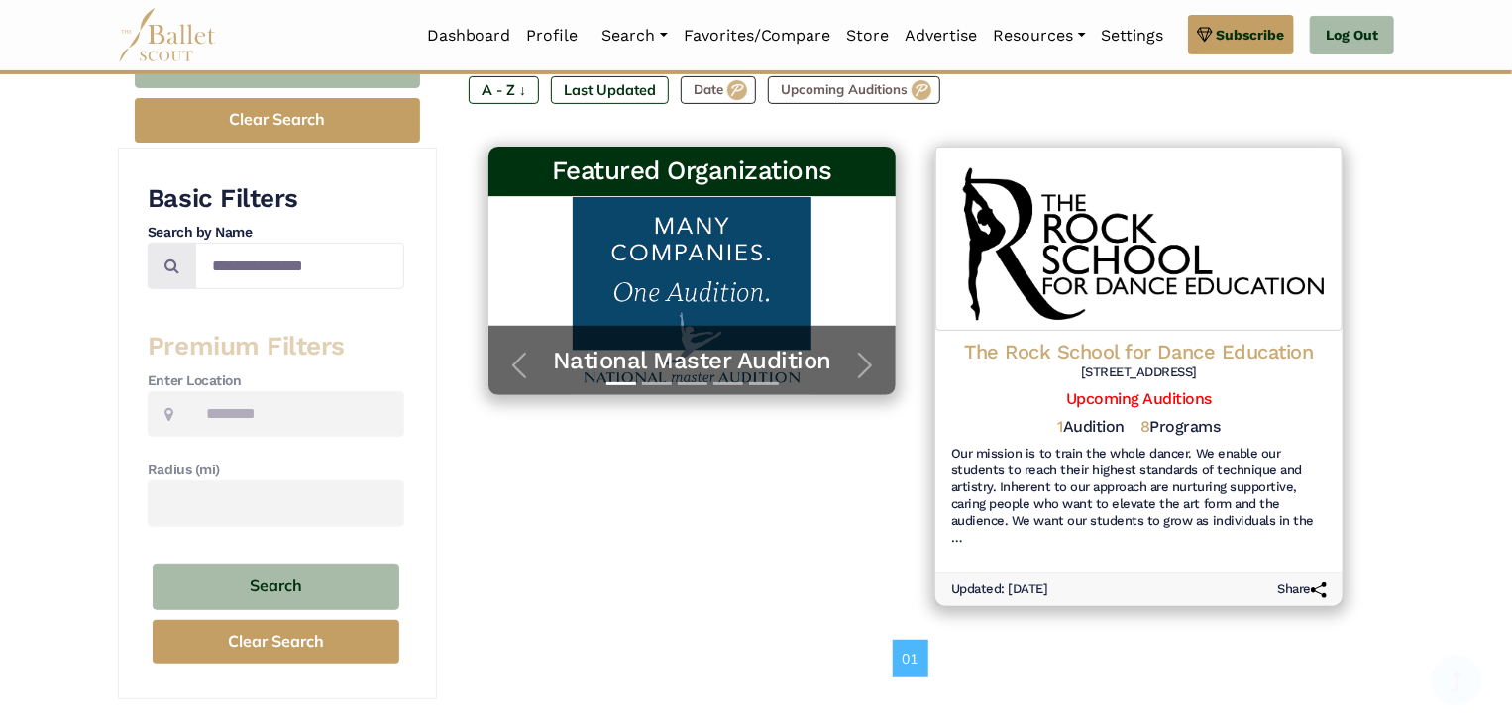
scroll to position [259, 0]
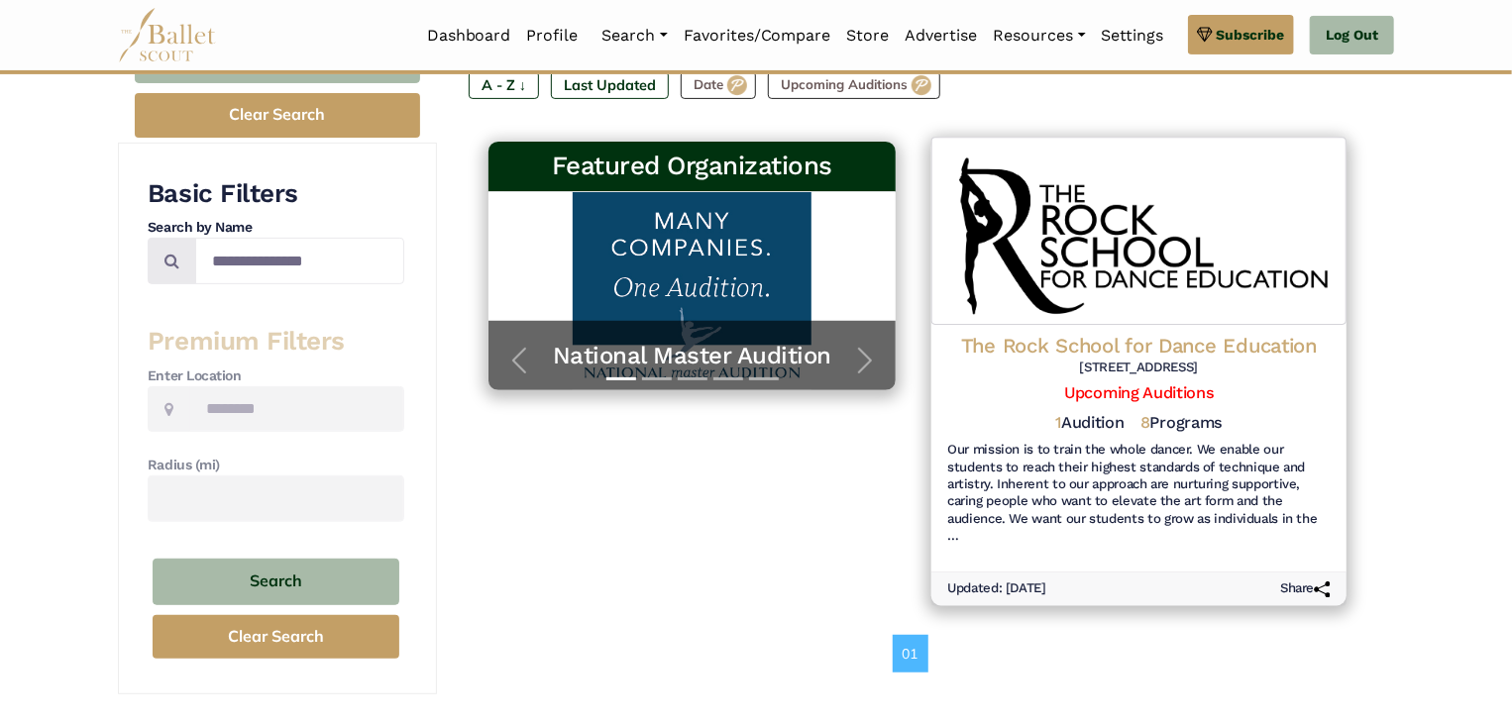
click at [1078, 413] on h5 "1 Audition" at bounding box center [1090, 423] width 68 height 21
click at [1076, 525] on div "The Rock School for Dance Education 1101 South Broad Street, Philadelphia, PA, …" at bounding box center [1138, 441] width 415 height 233
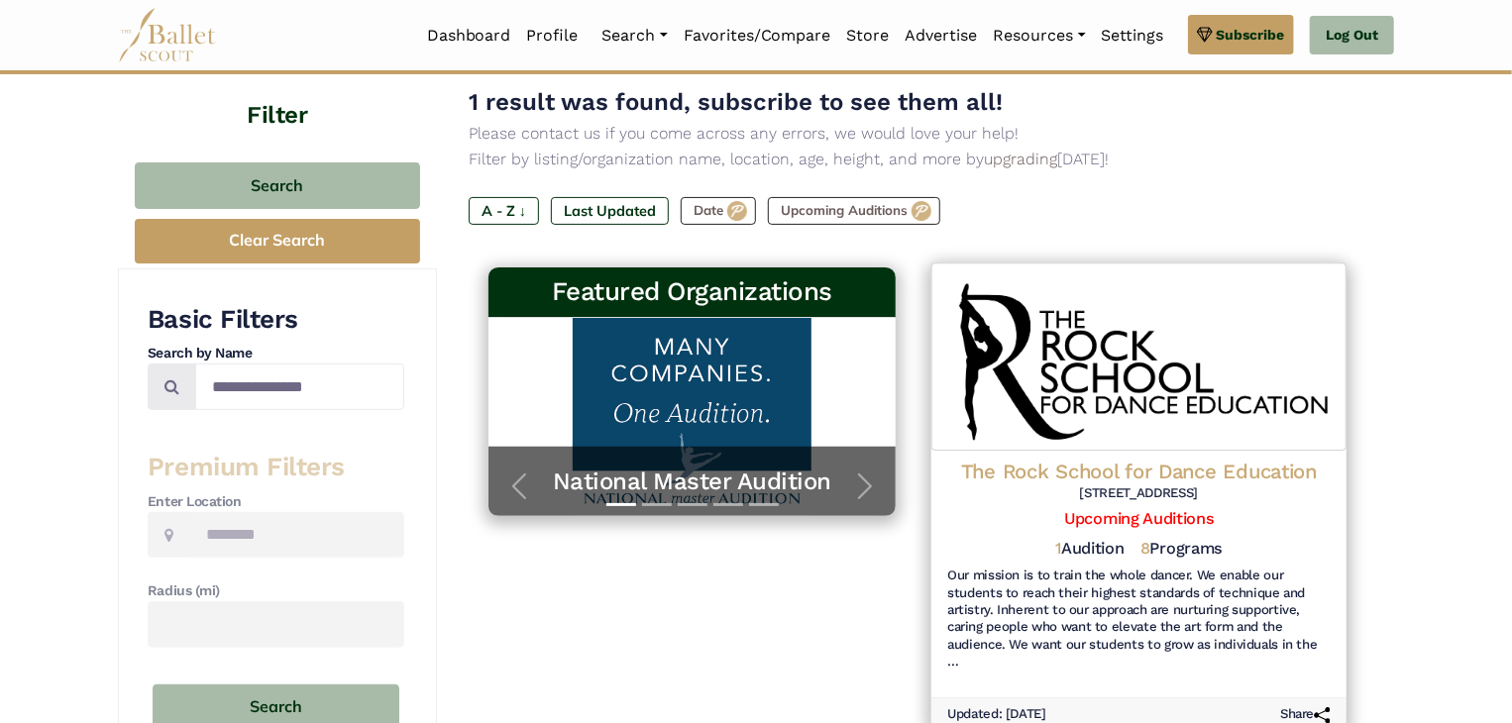
scroll to position [127, 0]
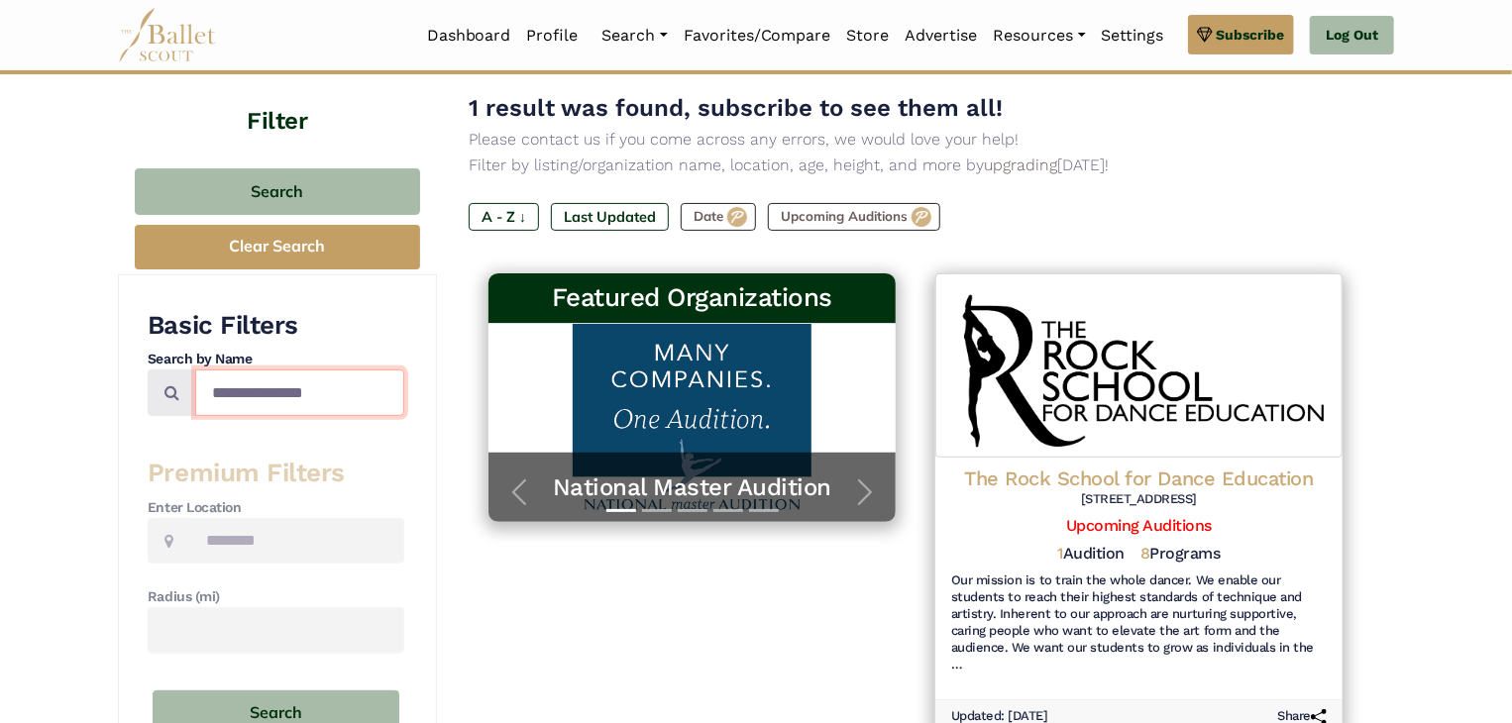
click at [335, 386] on input "**********" at bounding box center [299, 393] width 209 height 47
type input "*"
type input "****"
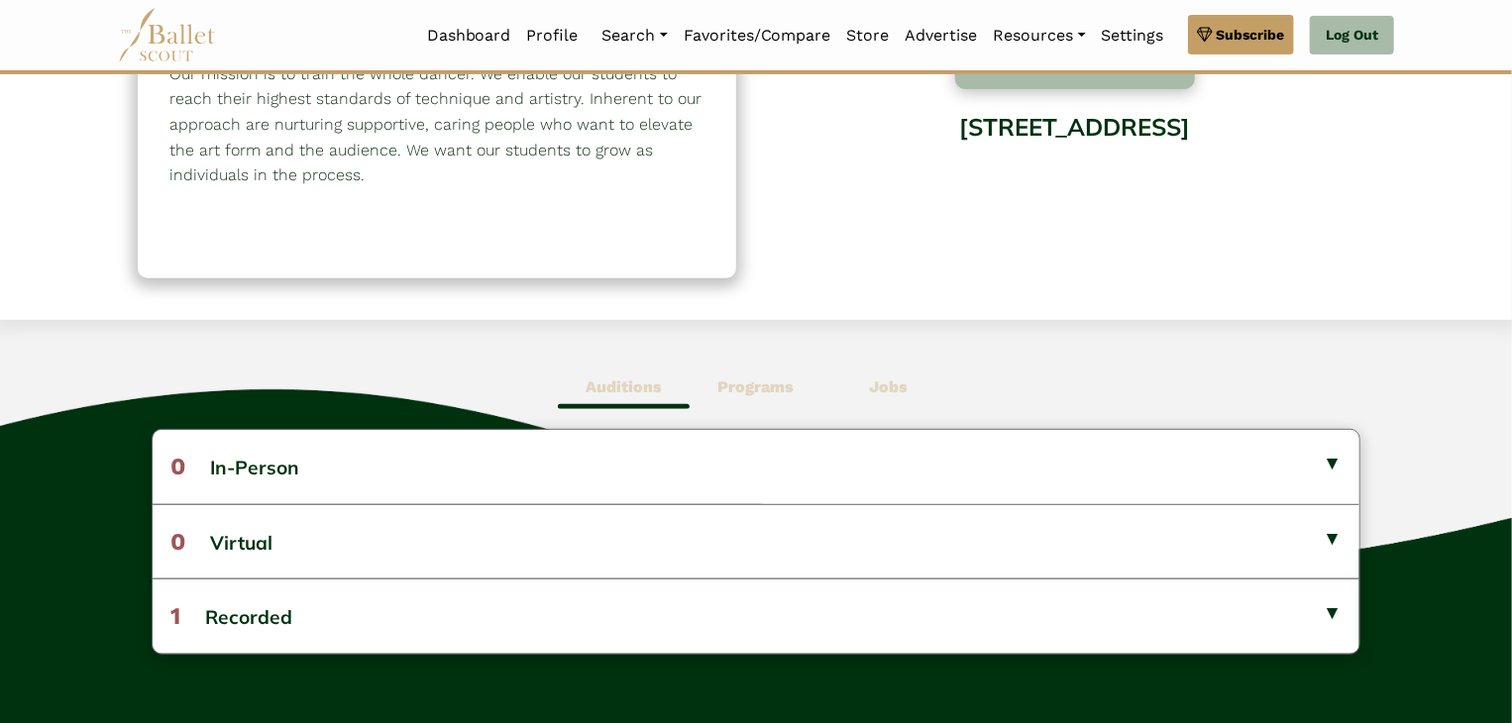
scroll to position [271, 0]
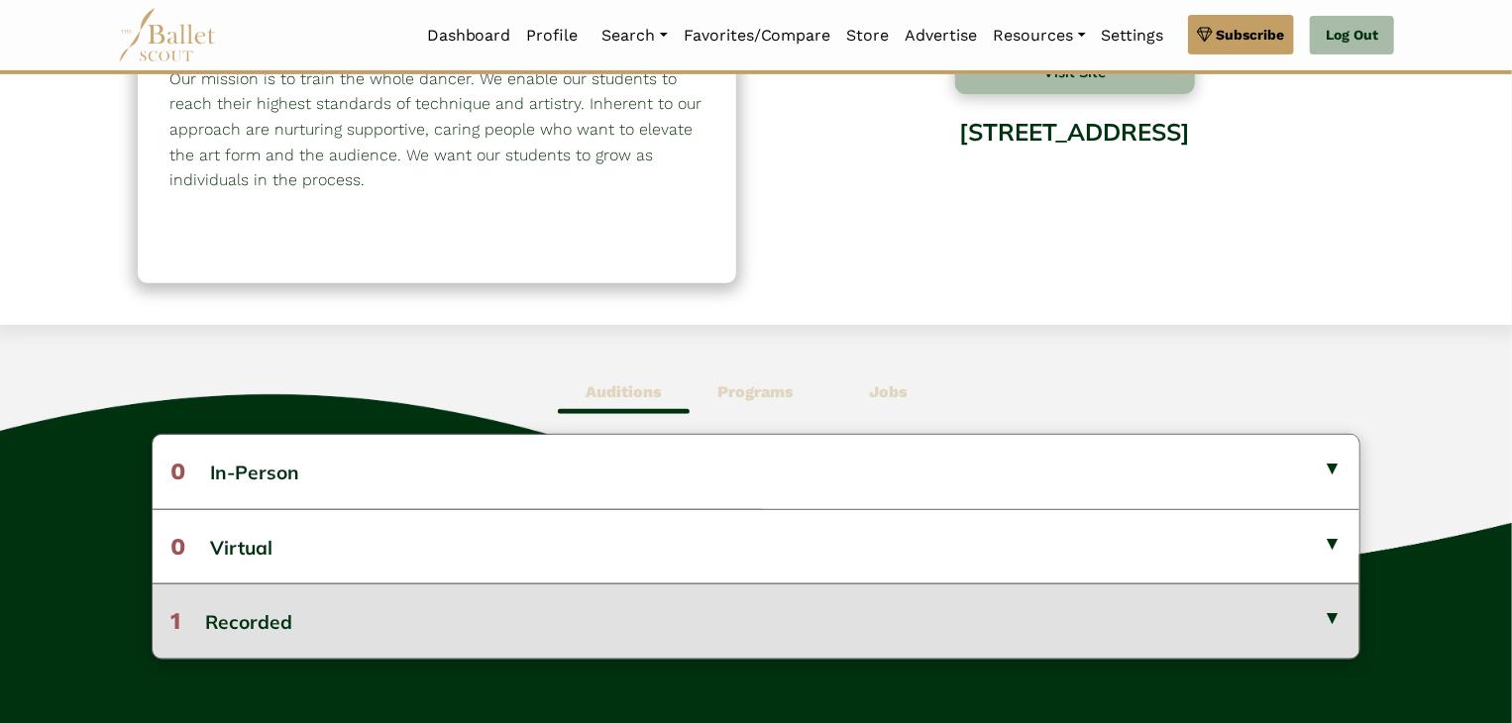
click at [1328, 628] on button "1 Recorded" at bounding box center [757, 621] width 1208 height 74
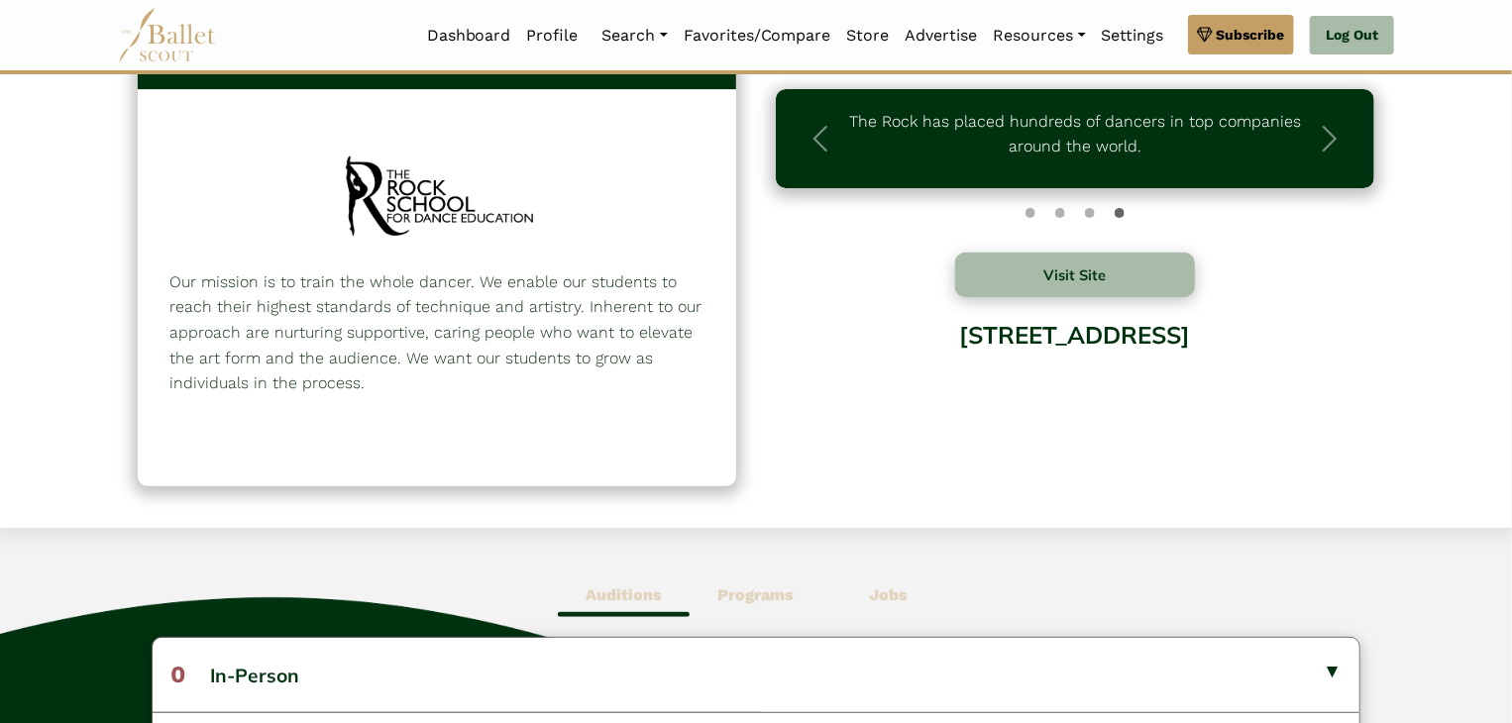
scroll to position [0, 0]
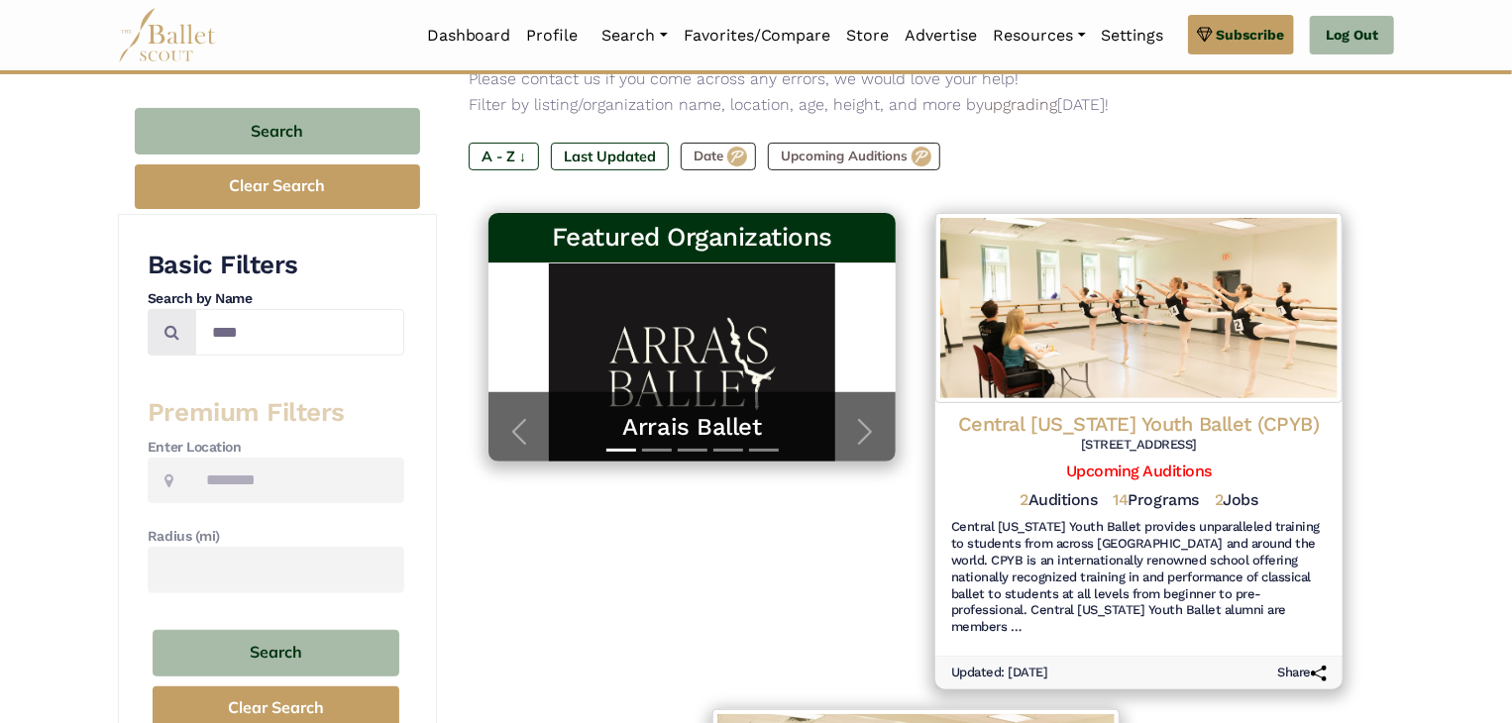
scroll to position [166, 0]
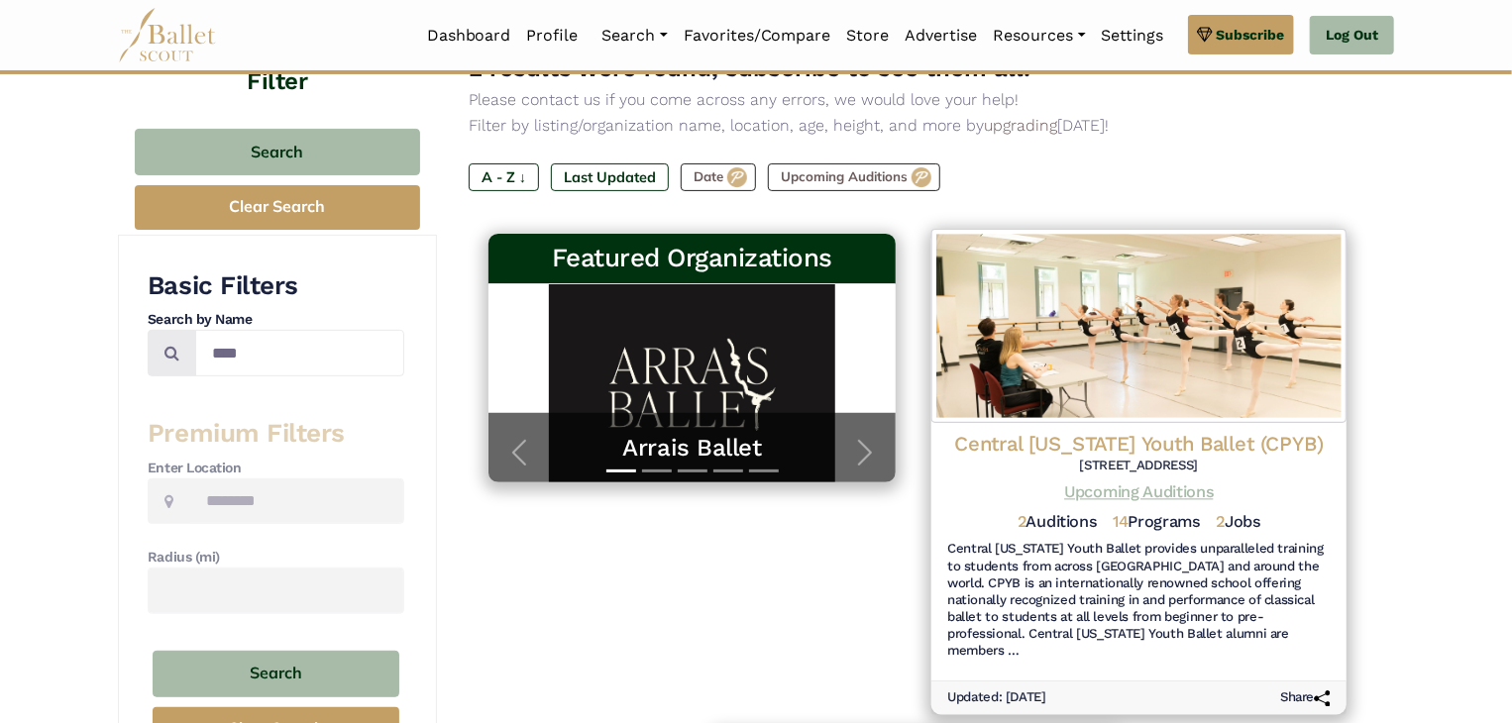
click at [1168, 495] on link "Upcoming Auditions" at bounding box center [1138, 492] width 149 height 19
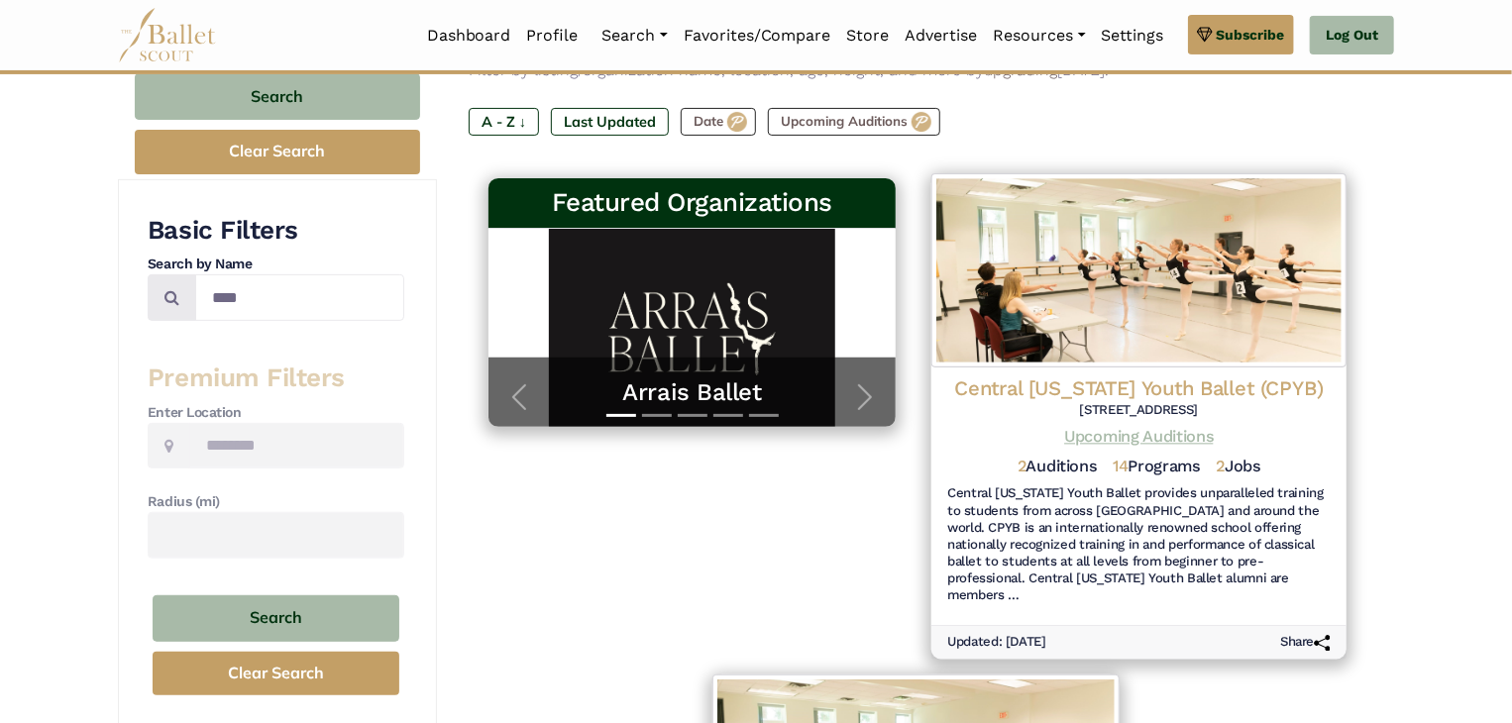
scroll to position [0, 0]
